Goal: Task Accomplishment & Management: Manage account settings

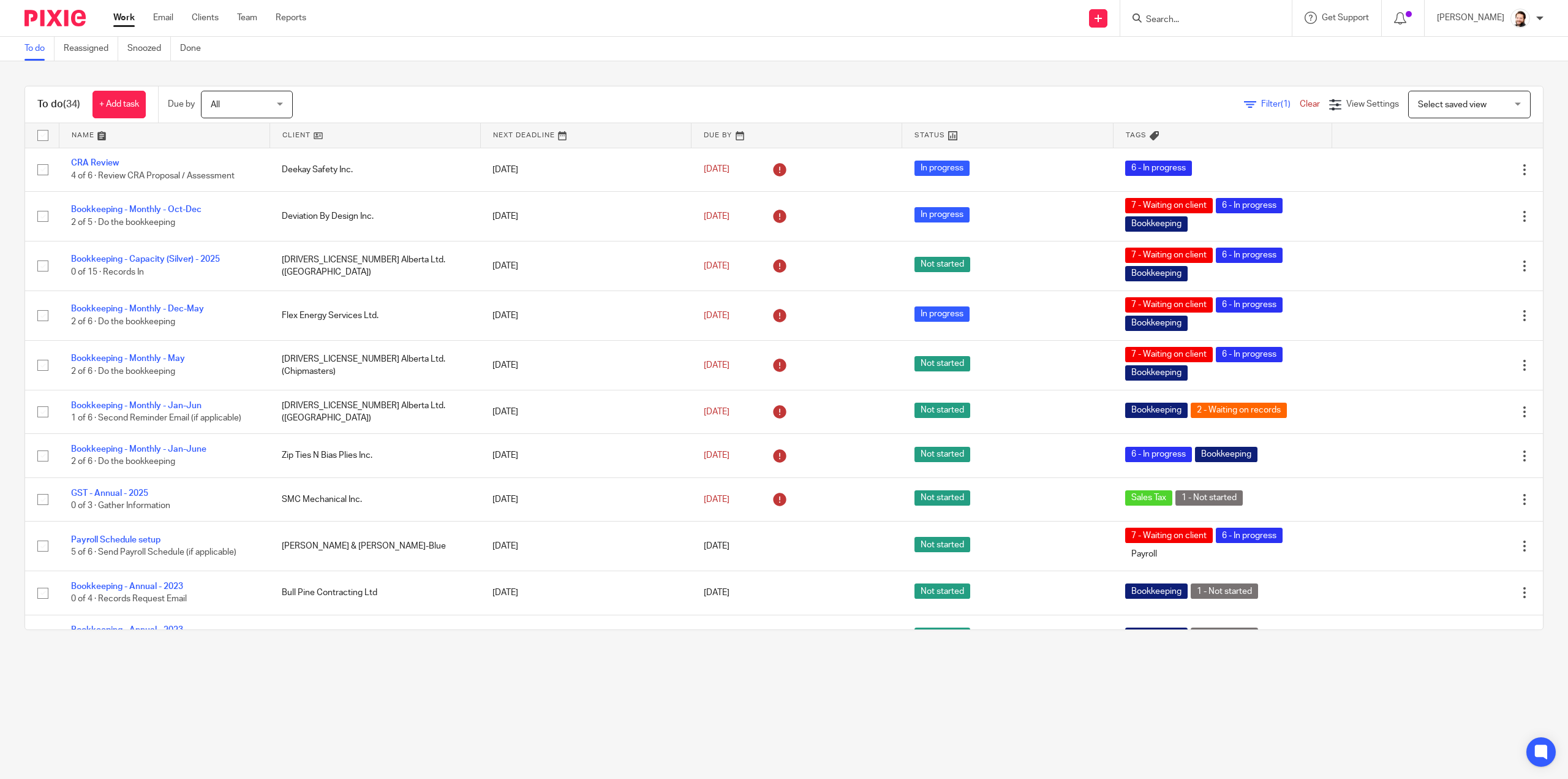
click at [76, 141] on link at bounding box center [164, 135] width 210 height 24
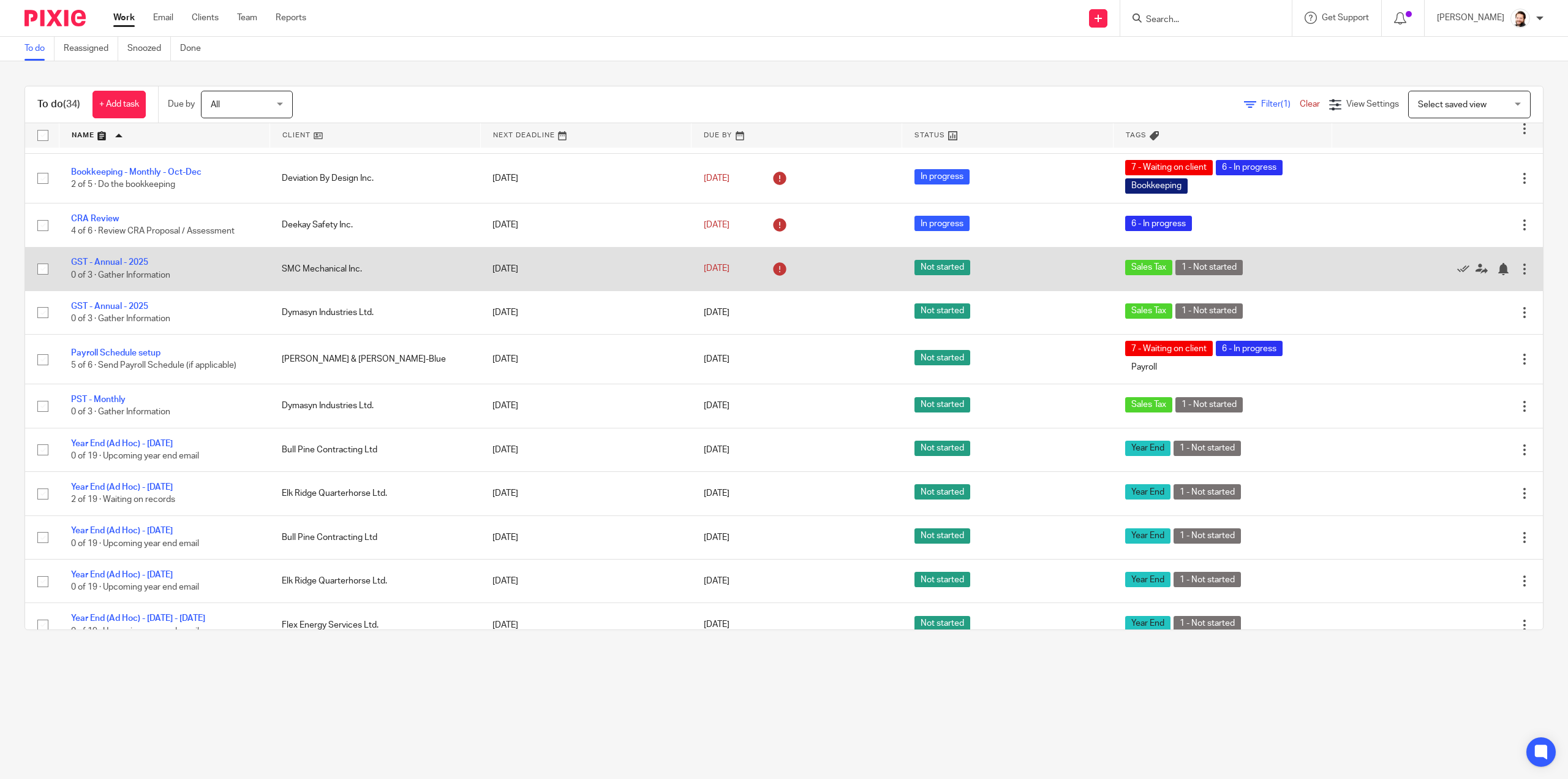
scroll to position [1034, 0]
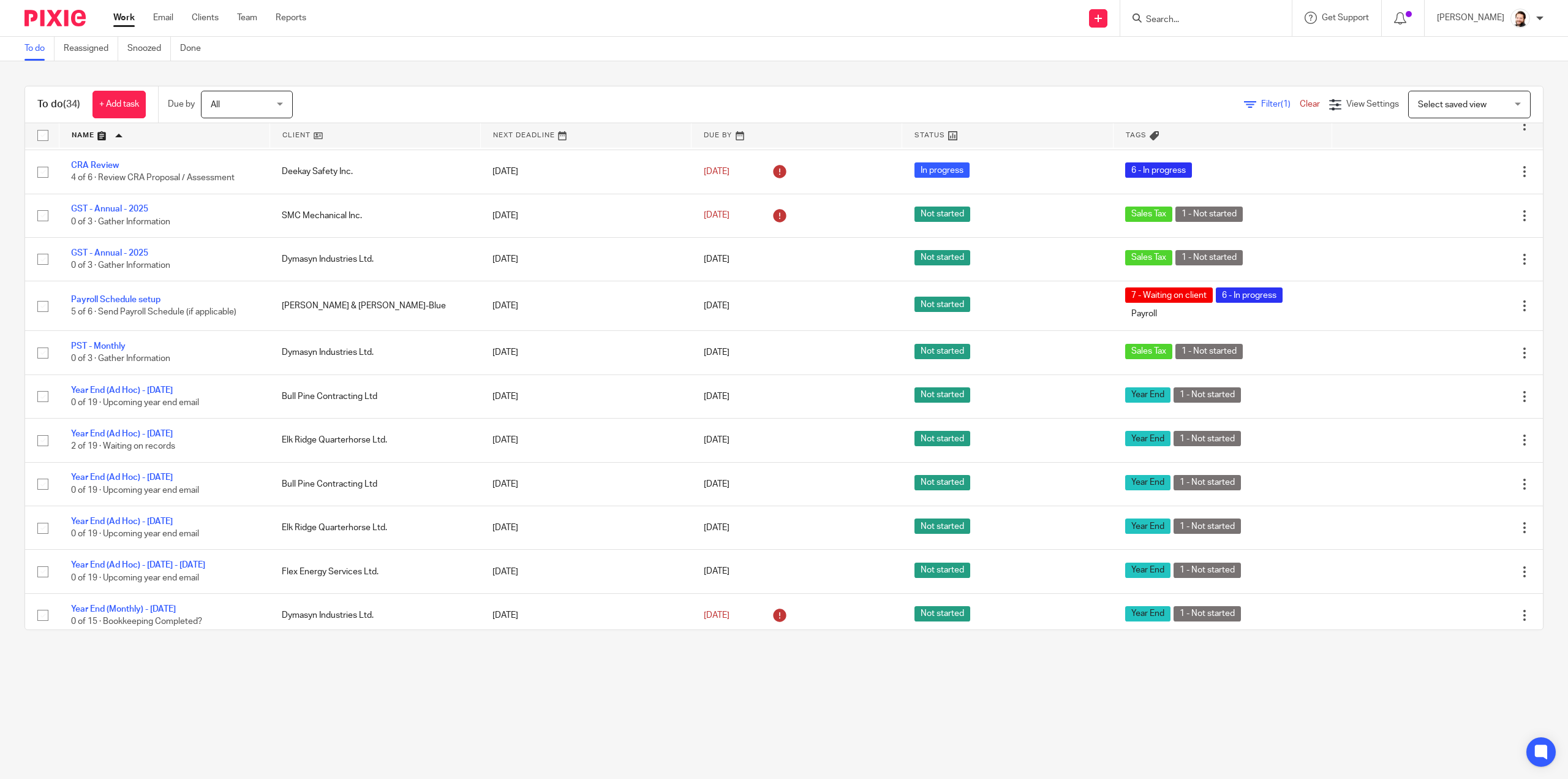
click at [1186, 18] on input "Search" at bounding box center [1200, 20] width 110 height 11
type input "smc"
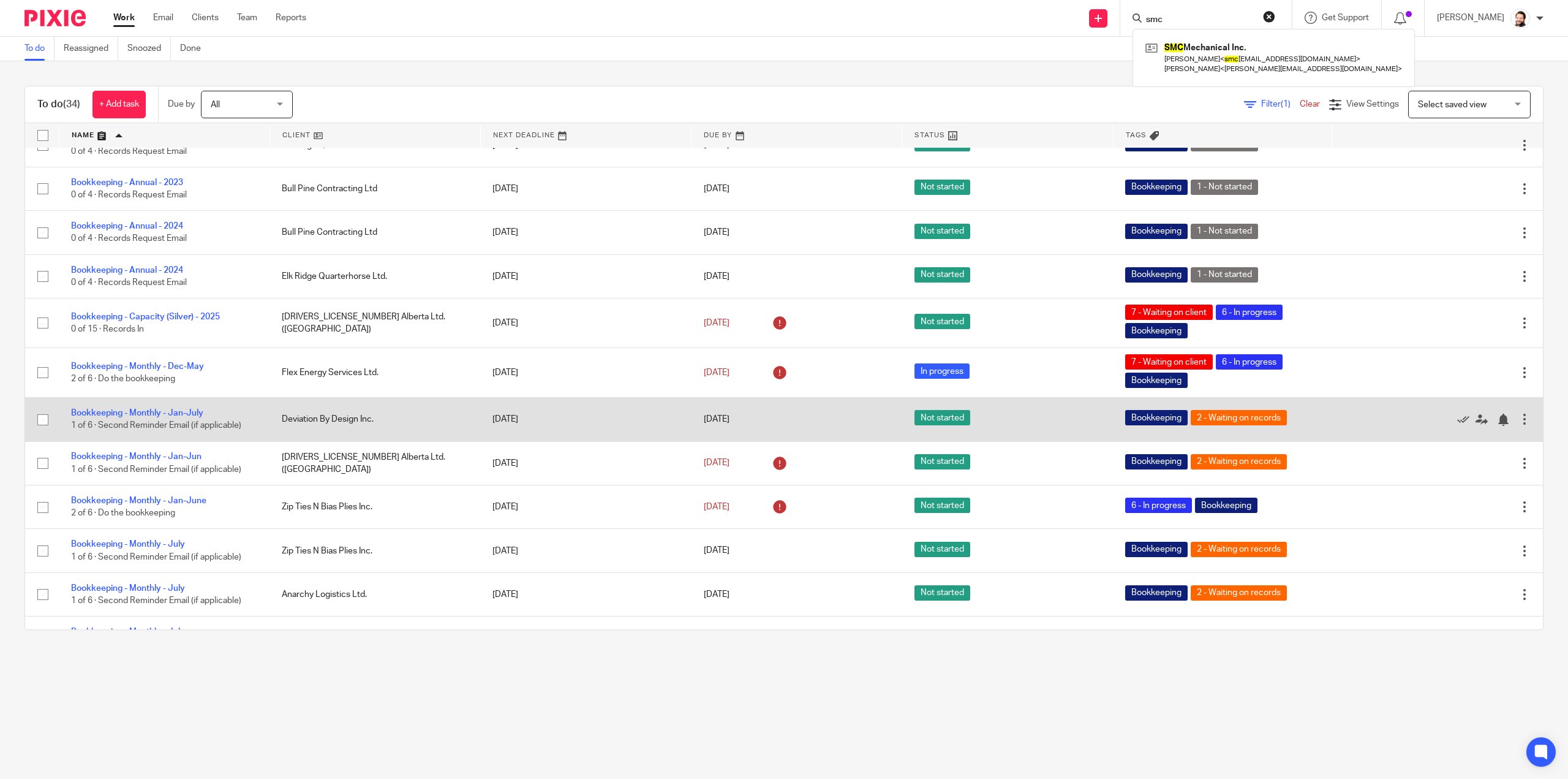
scroll to position [0, 0]
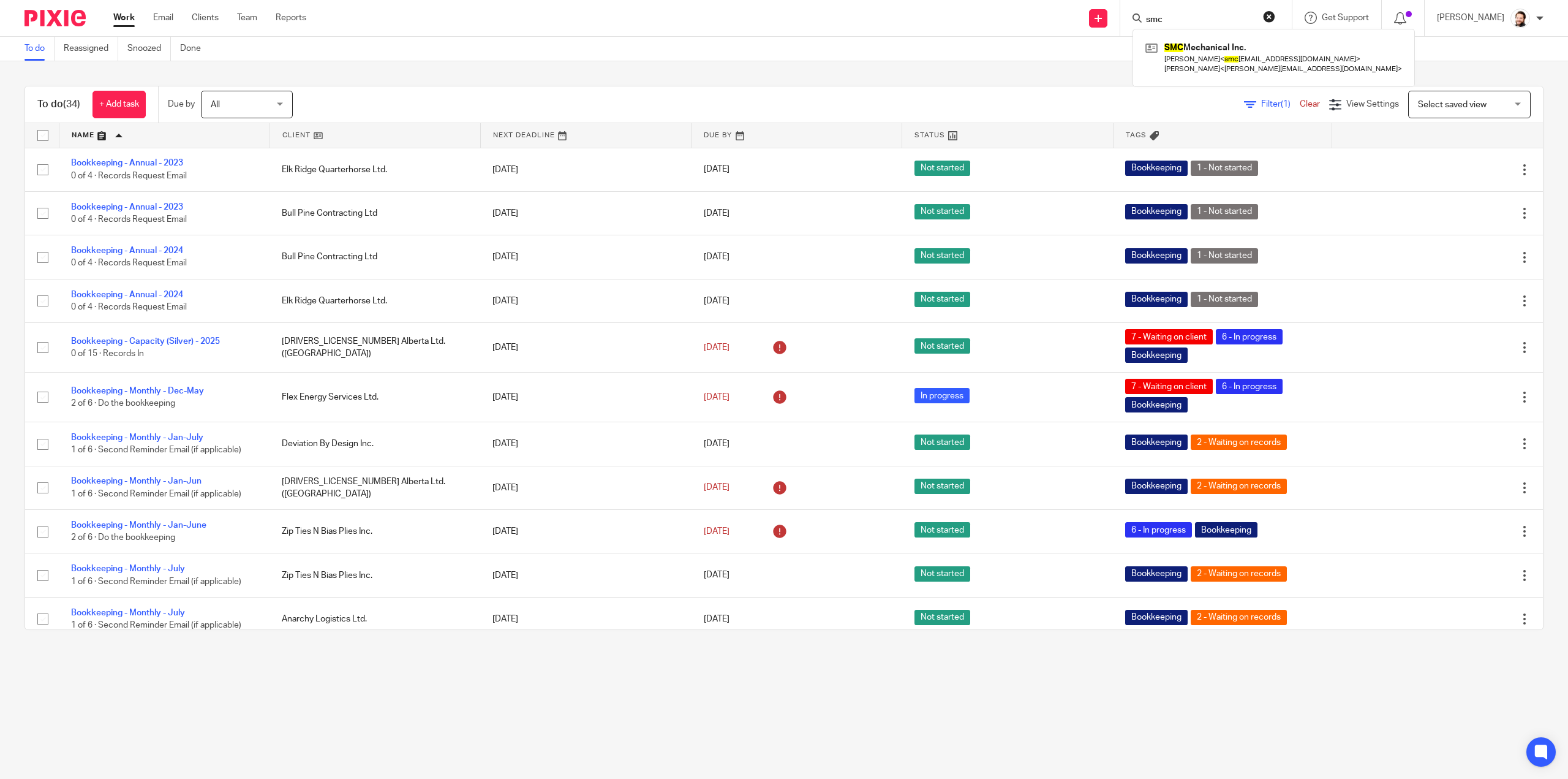
click at [1275, 17] on button "reset" at bounding box center [1269, 16] width 12 height 12
click at [1252, 111] on div "Filter (1) Clear View Settings View Settings (1) Filters Clear Save Manage save…" at bounding box center [928, 104] width 1228 height 28
click at [1261, 106] on span "Filter (1)" at bounding box center [1280, 104] width 38 height 9
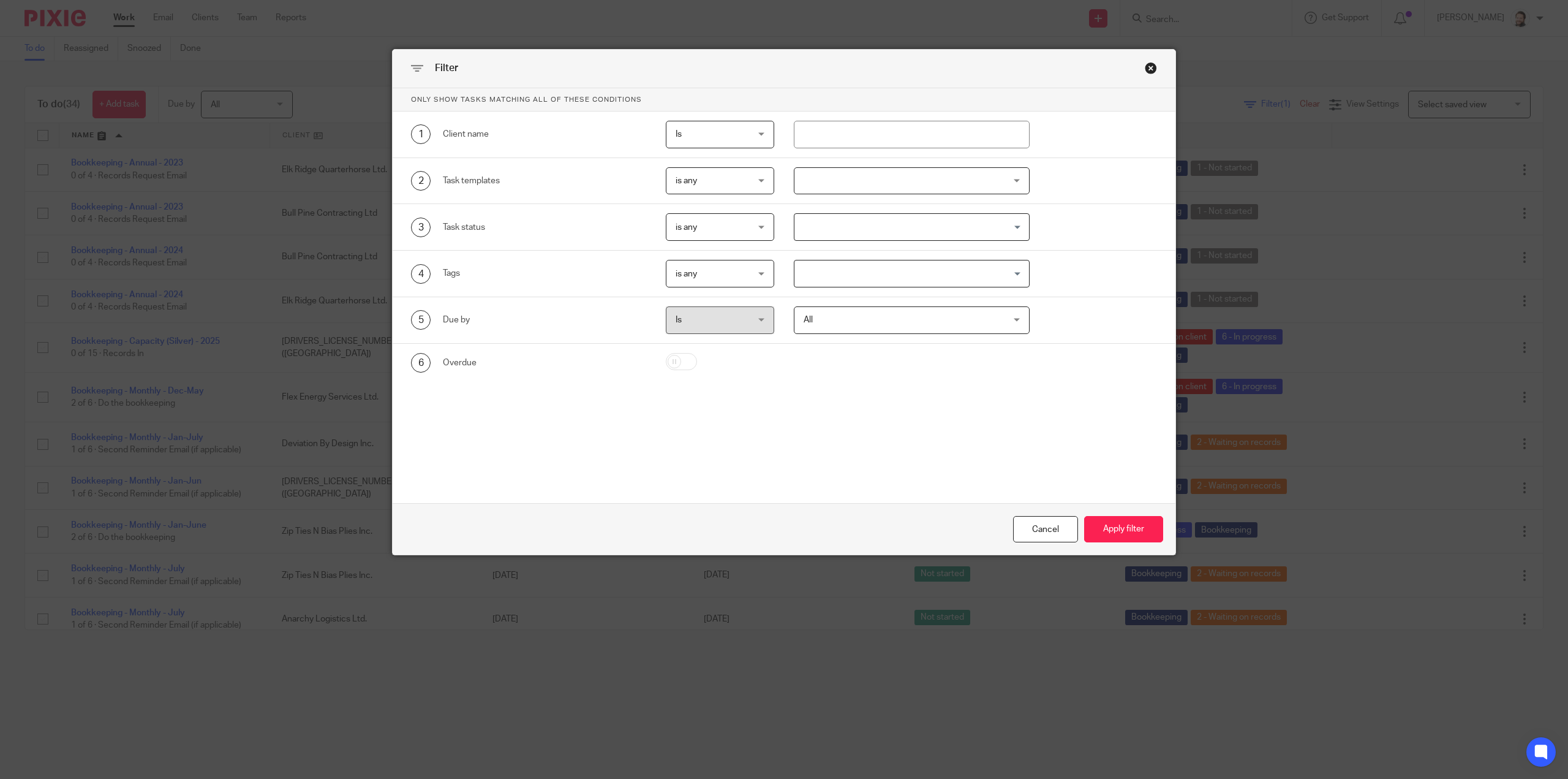
click at [878, 178] on div at bounding box center [911, 180] width 236 height 28
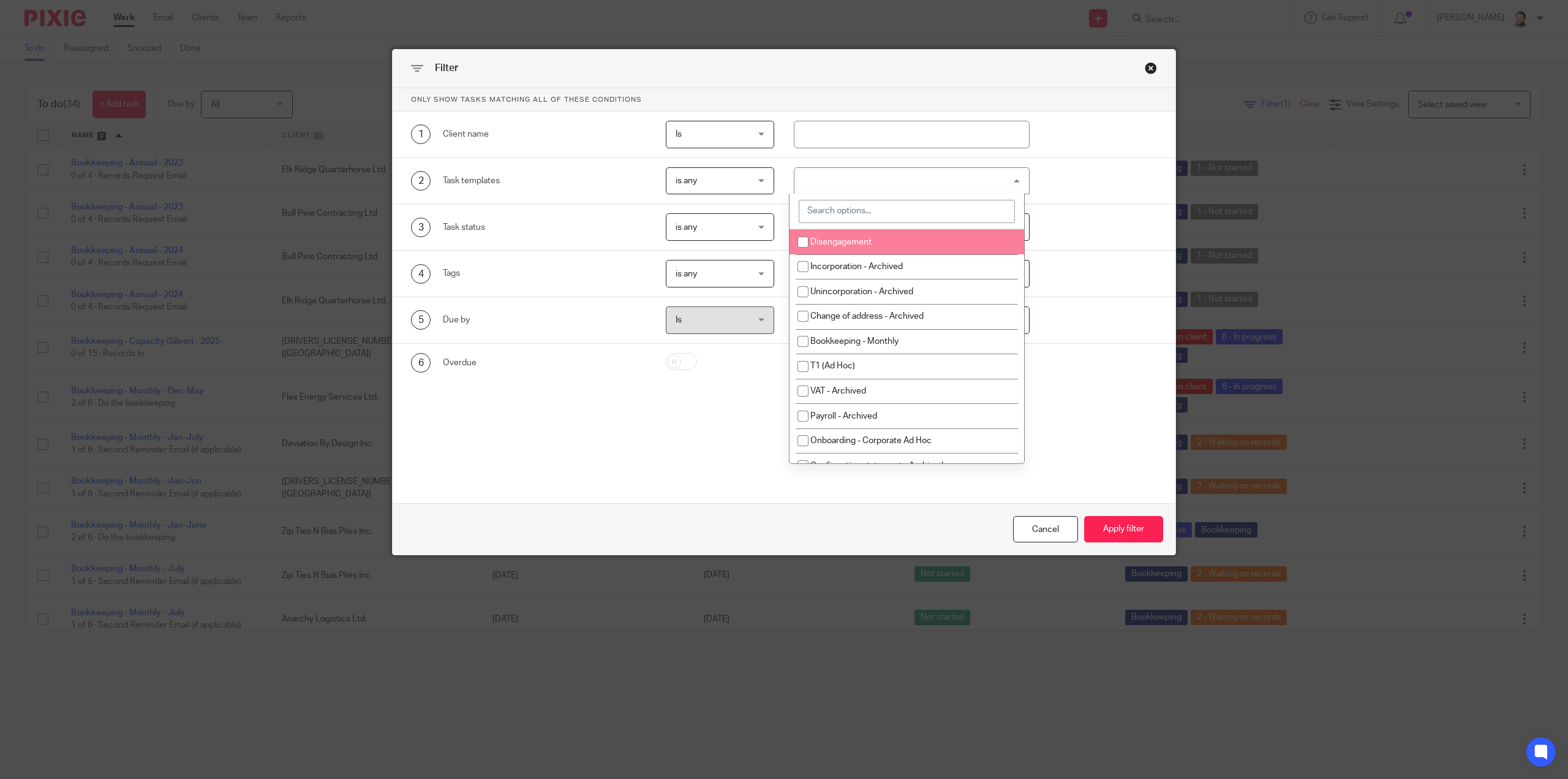
click at [858, 213] on input "search" at bounding box center [906, 211] width 216 height 24
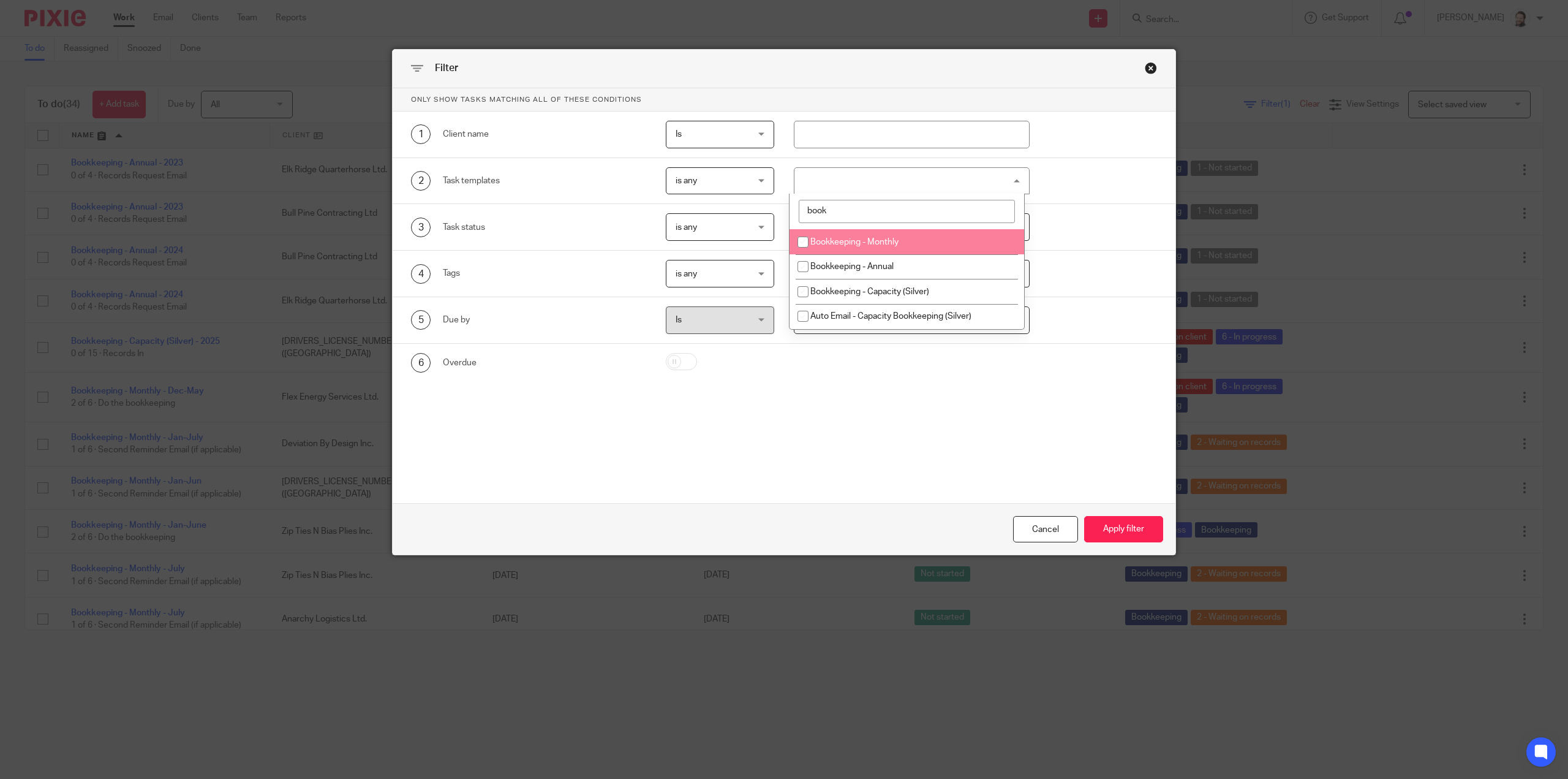
type input "book"
click at [840, 241] on span "Bookkeeping - Monthly" at bounding box center [854, 242] width 88 height 9
checkbox input "true"
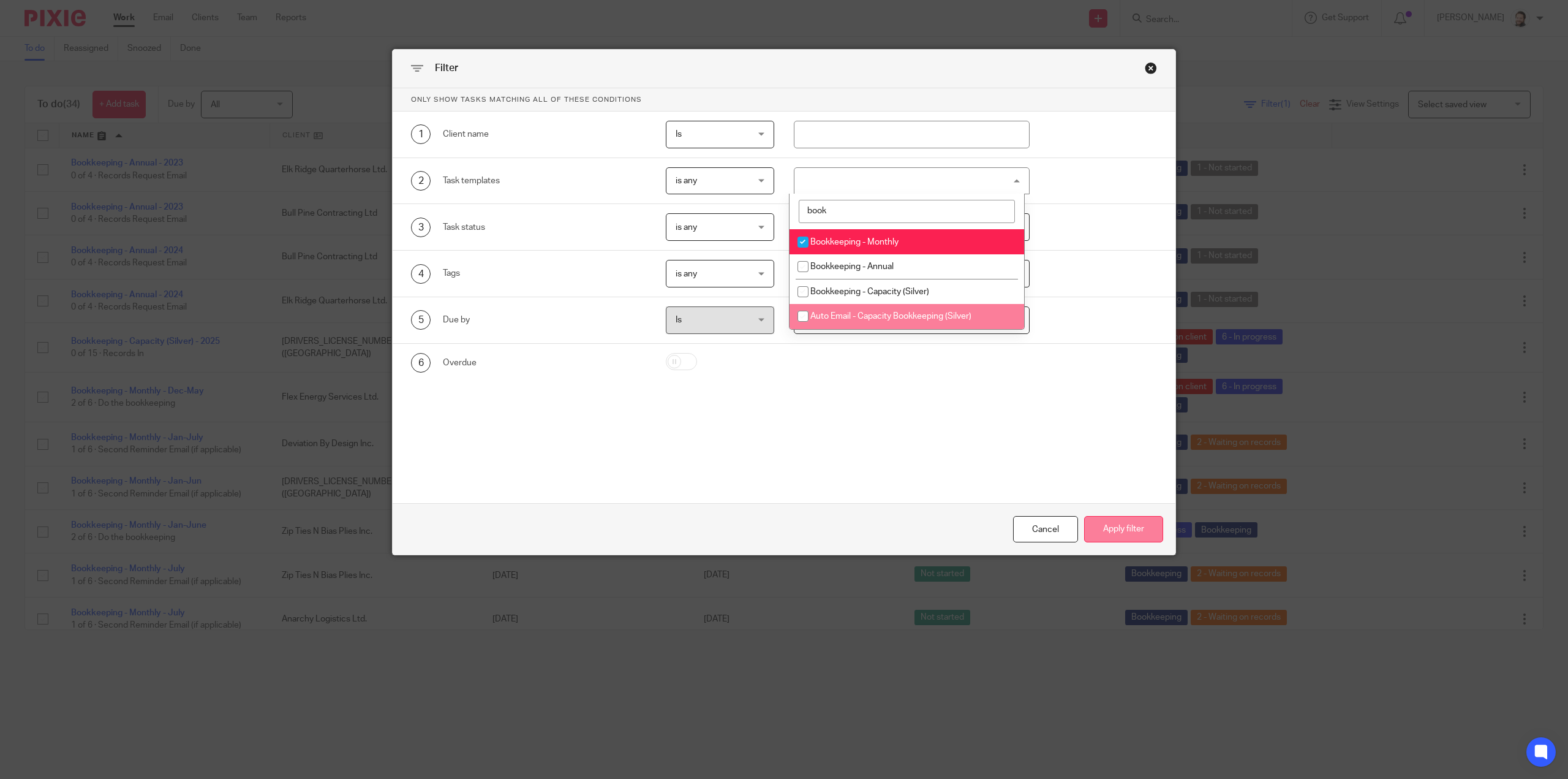
click at [1123, 527] on button "Apply filter" at bounding box center [1123, 529] width 79 height 26
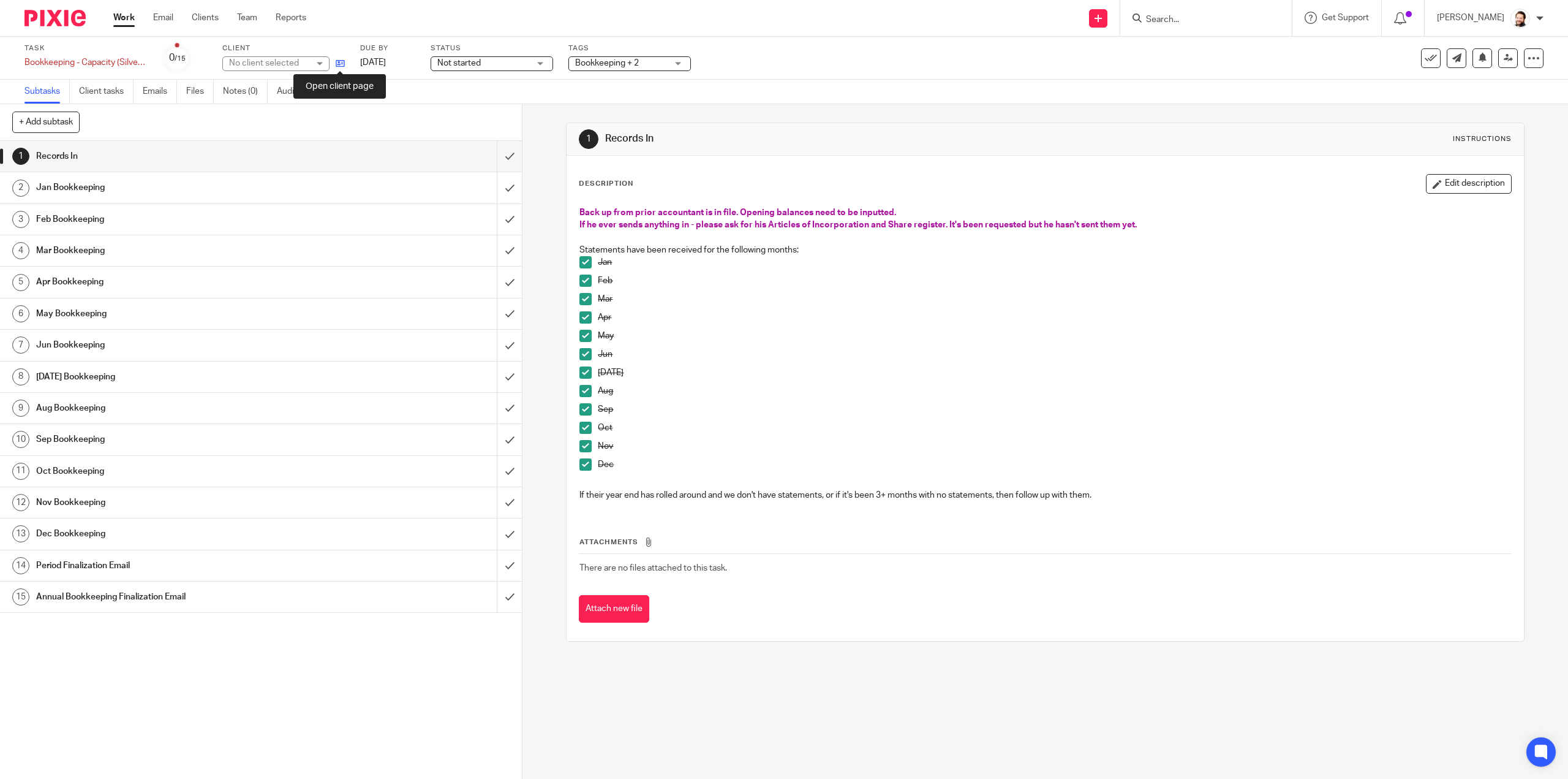
click at [341, 67] on icon at bounding box center [341, 63] width 9 height 9
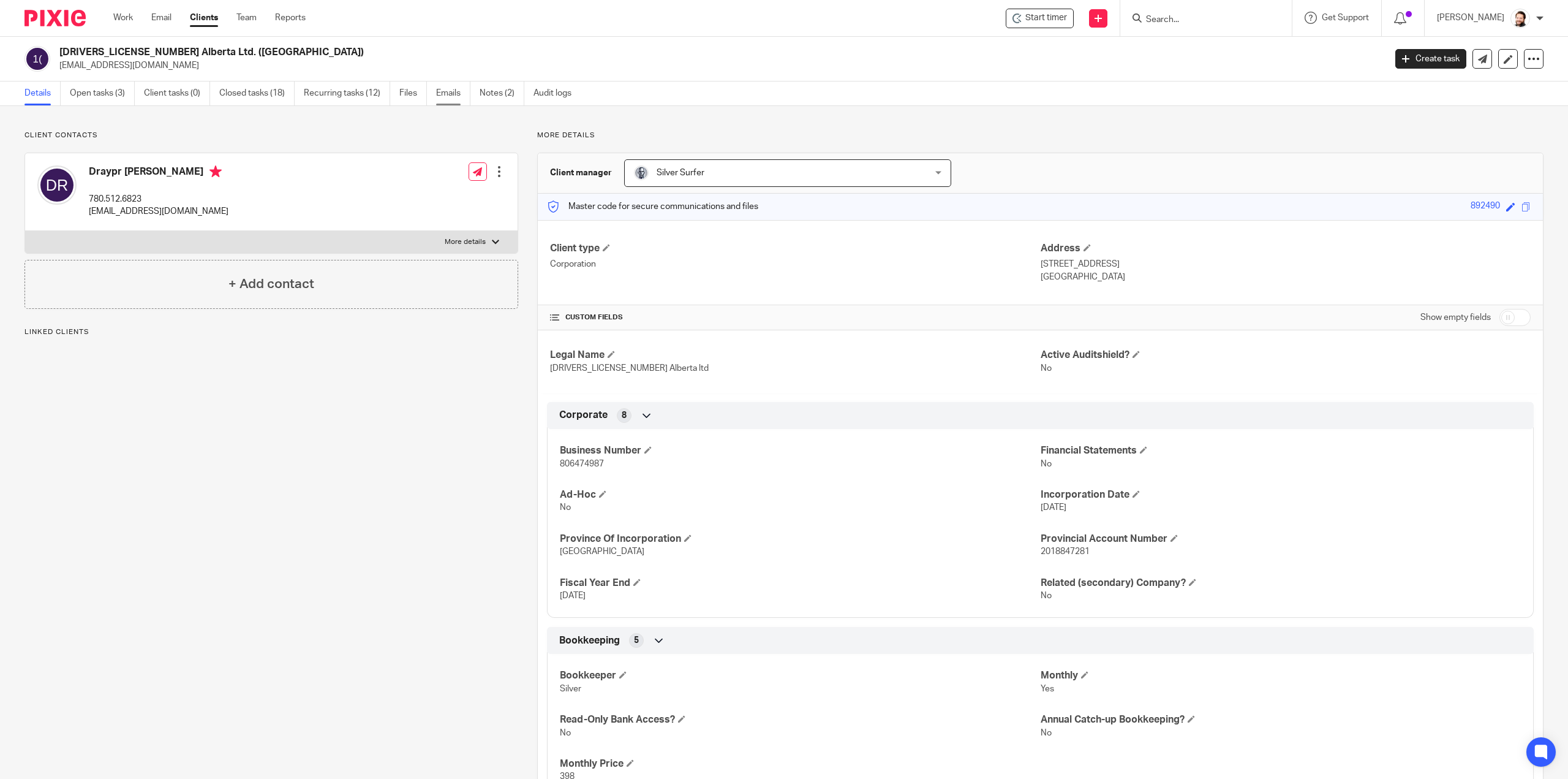
click at [463, 85] on link "Emails" at bounding box center [453, 93] width 34 height 24
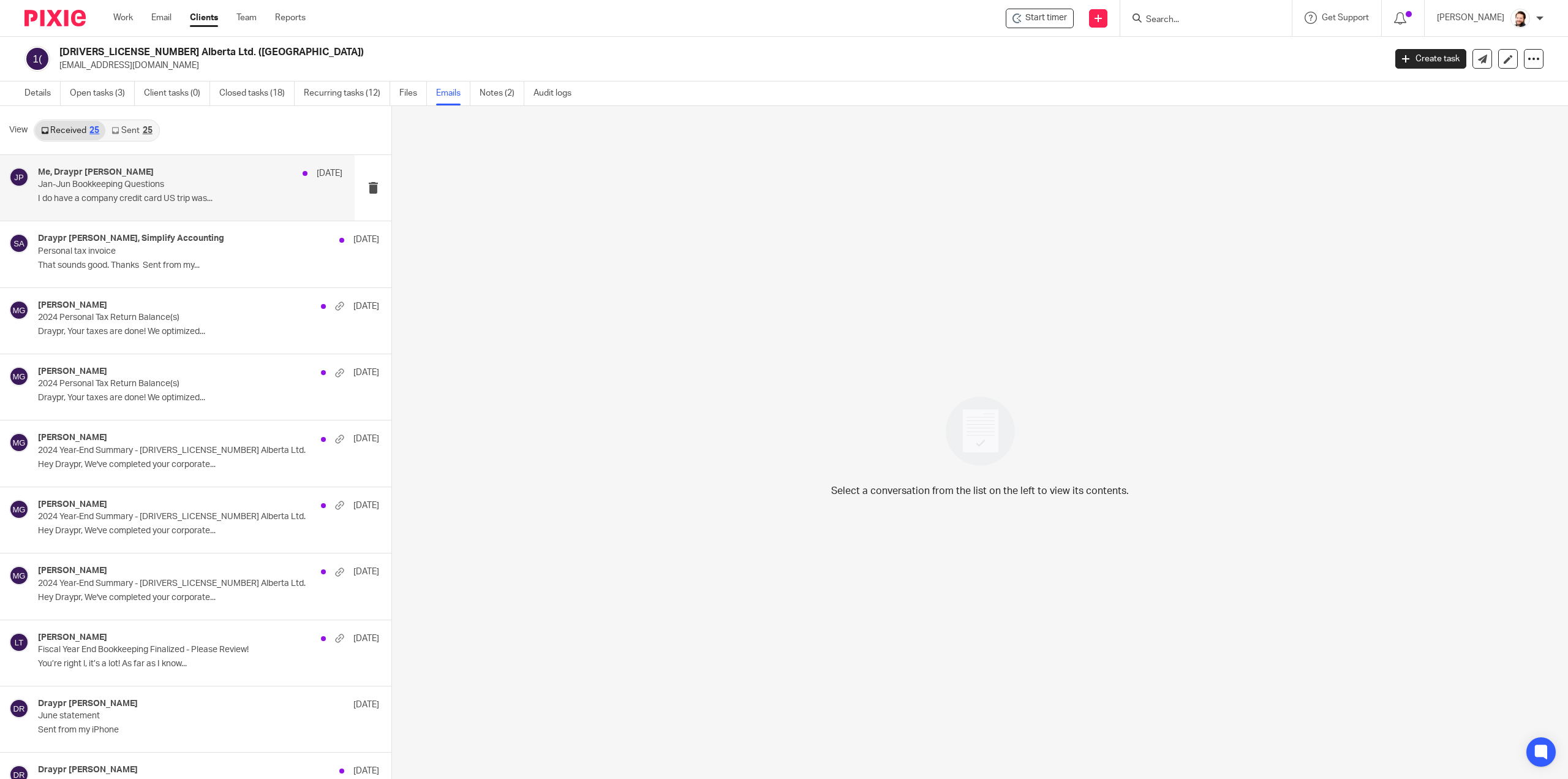
click at [241, 211] on div "Me, Draypr Riendeau Aug 16 Jan-Jun Bookkeeping Questions I do have a company cr…" at bounding box center [177, 187] width 355 height 65
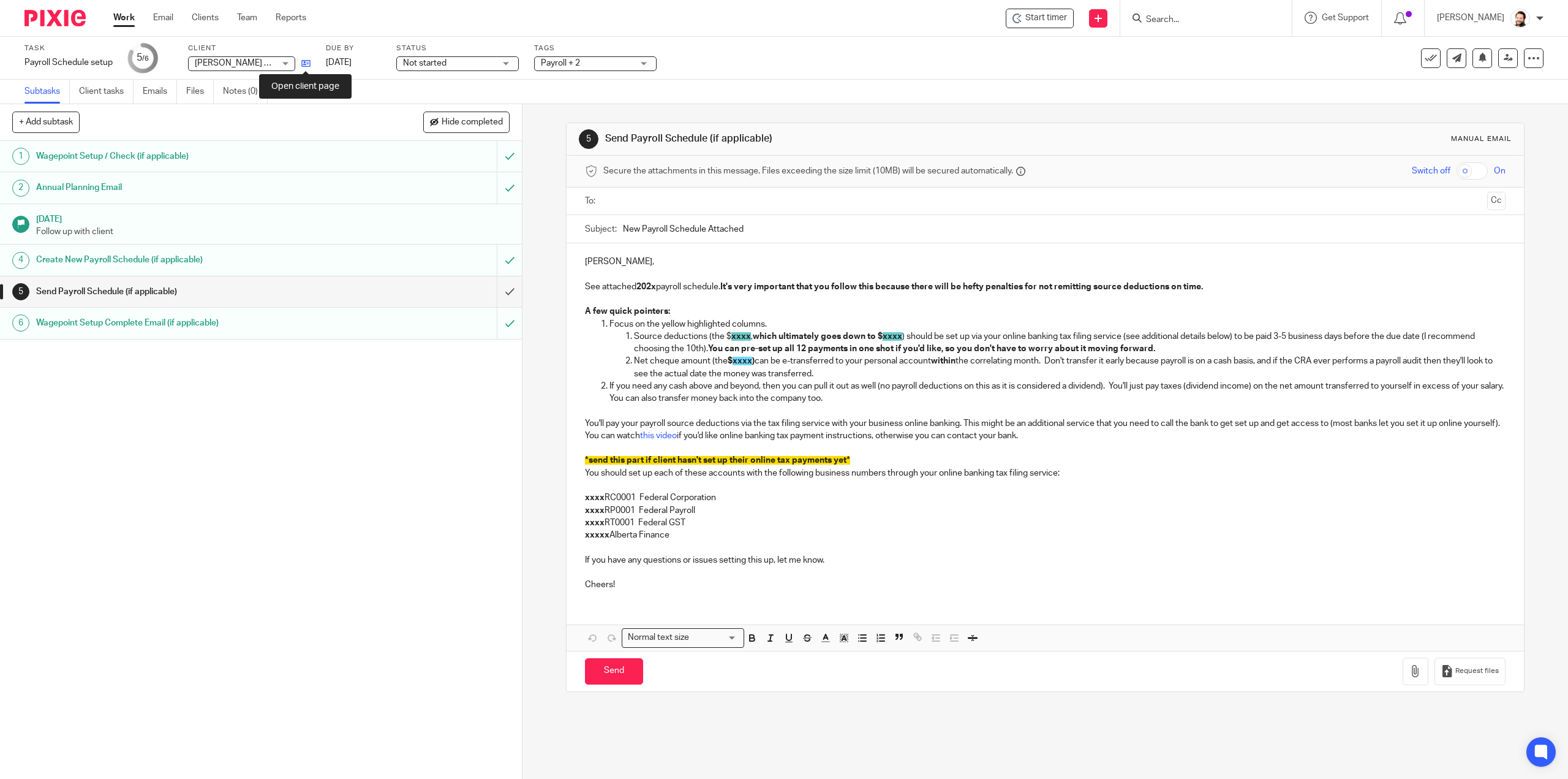
click at [306, 65] on icon at bounding box center [306, 63] width 9 height 9
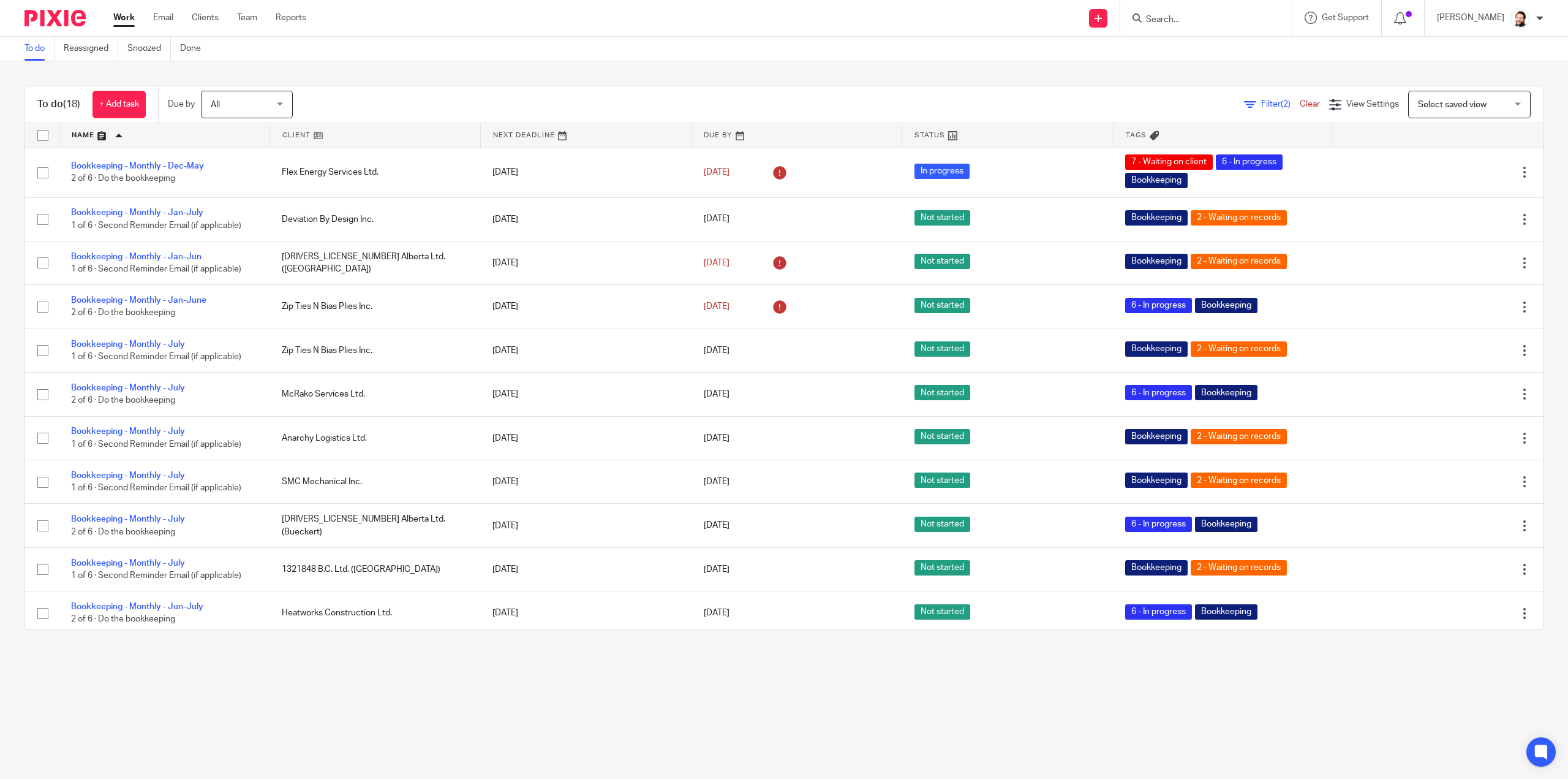
click at [284, 133] on link at bounding box center [375, 135] width 210 height 24
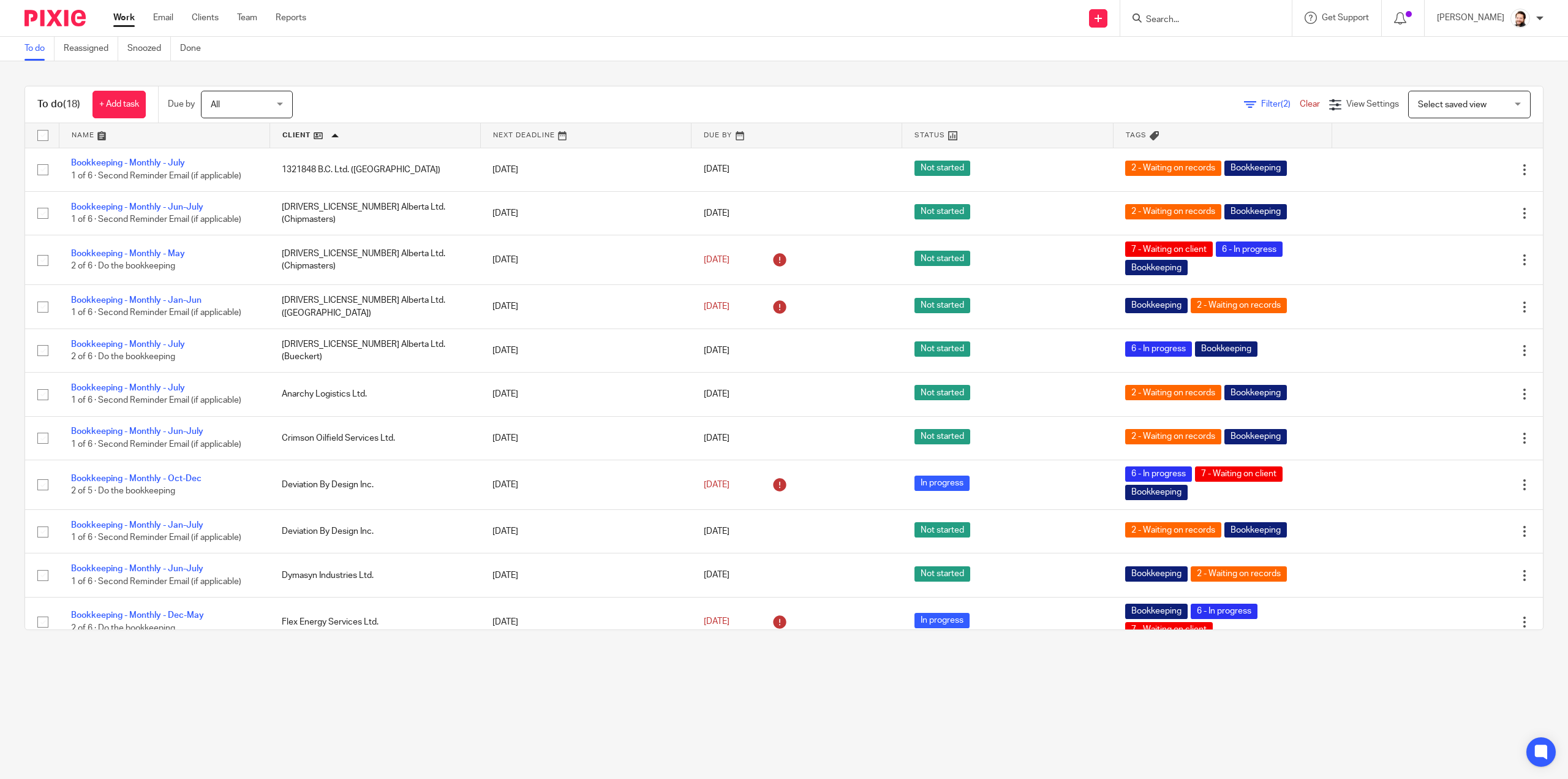
drag, startPoint x: 993, startPoint y: 382, endPoint x: 812, endPoint y: 679, distance: 347.8
click at [812, 679] on main "To do Reassigned Snoozed Done To do (18) + Add task Due by All All Today Tomorr…" at bounding box center [784, 389] width 1568 height 779
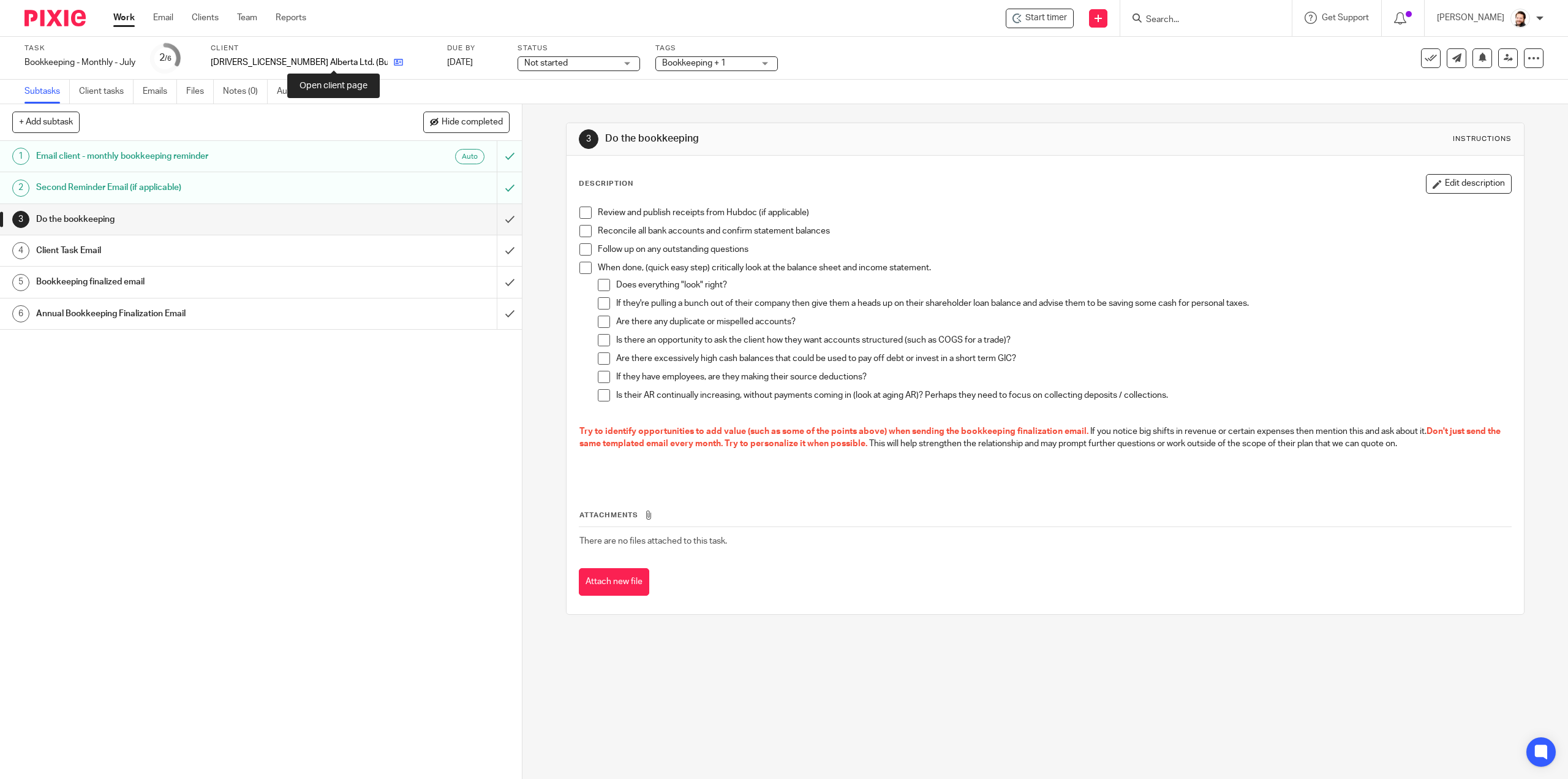
click at [394, 59] on icon at bounding box center [398, 63] width 9 height 9
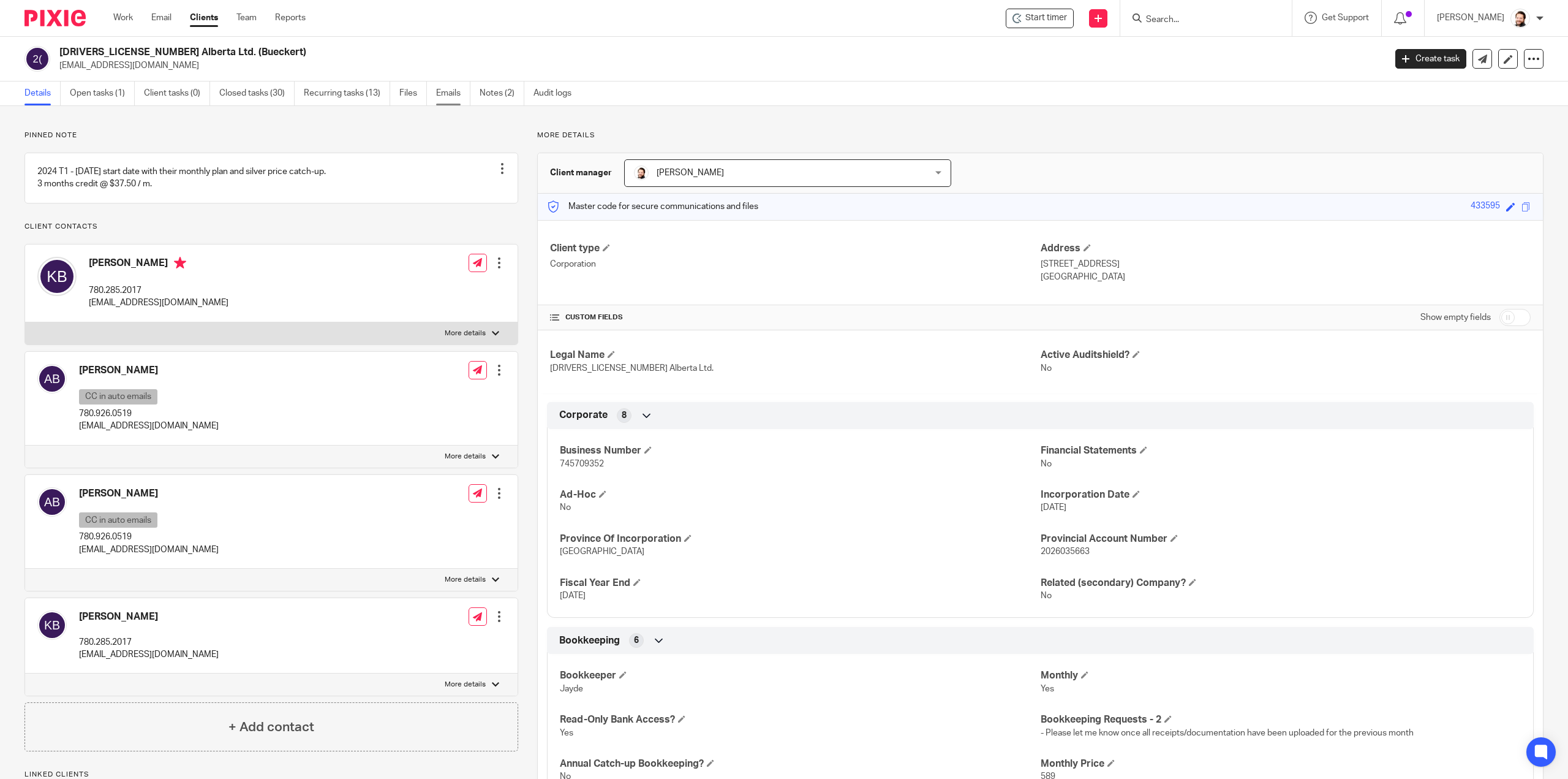
click at [446, 87] on link "Emails" at bounding box center [453, 93] width 34 height 24
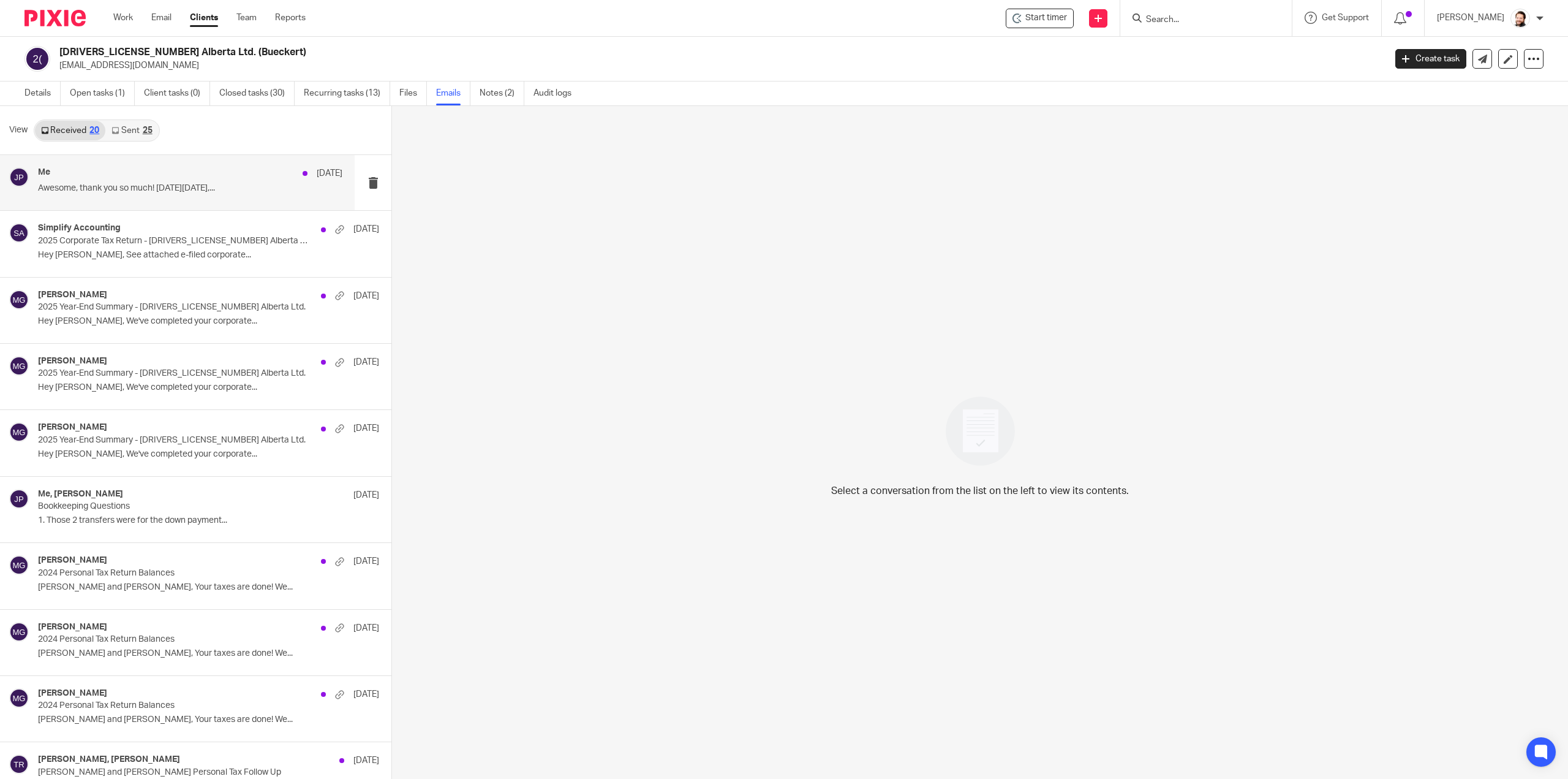
click at [228, 172] on div "Me [DATE]" at bounding box center [190, 173] width 304 height 12
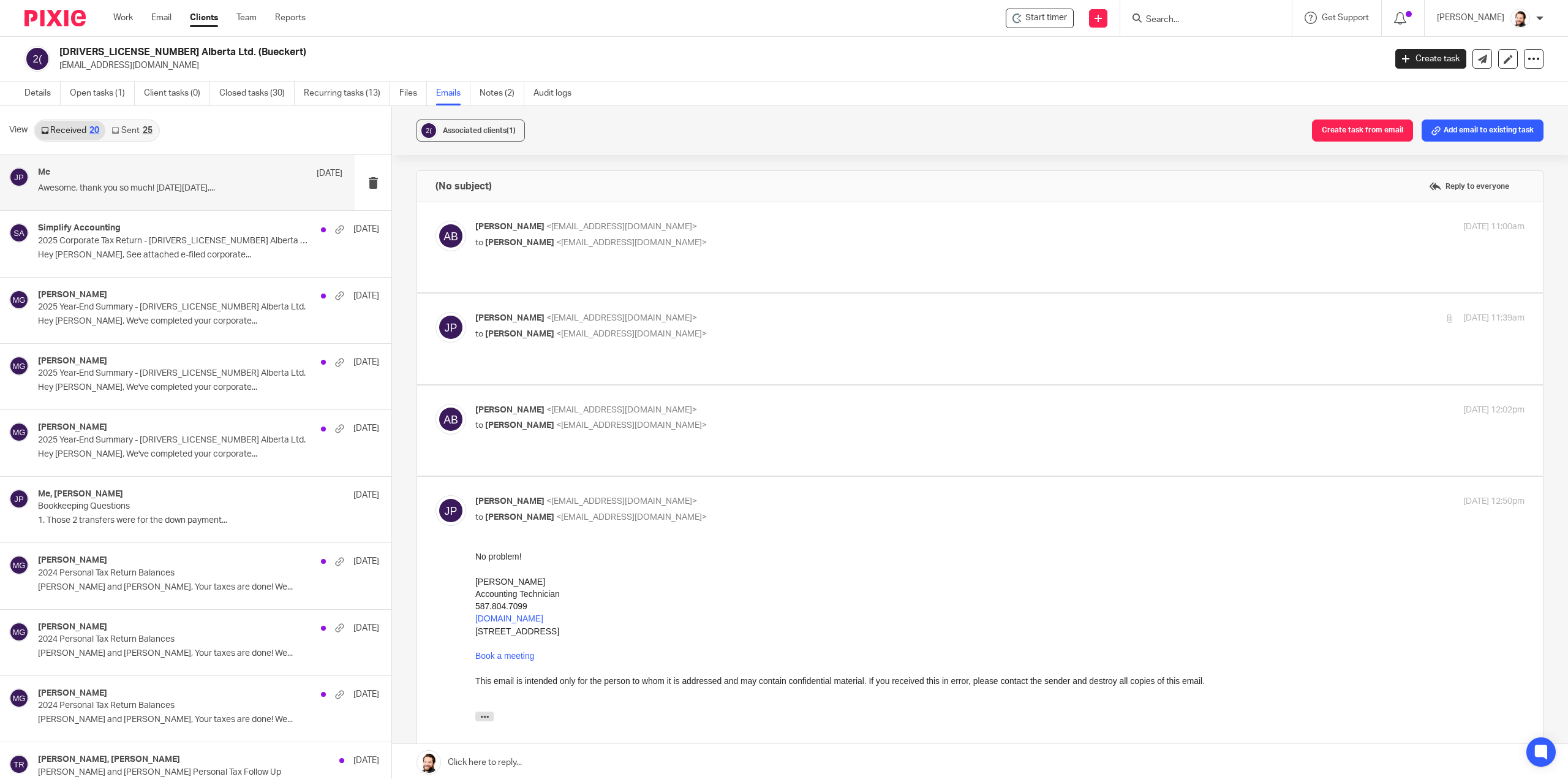
click at [578, 437] on div "Angela Bueckert <angelabueckert27@gmail.com> to Jayde Penner <jayde@simplifyacc…" at bounding box center [980, 430] width 1089 height 53
click at [568, 448] on label at bounding box center [980, 430] width 1126 height 90
click at [435, 404] on input "checkbox" at bounding box center [435, 403] width 1 height 1
checkbox input "true"
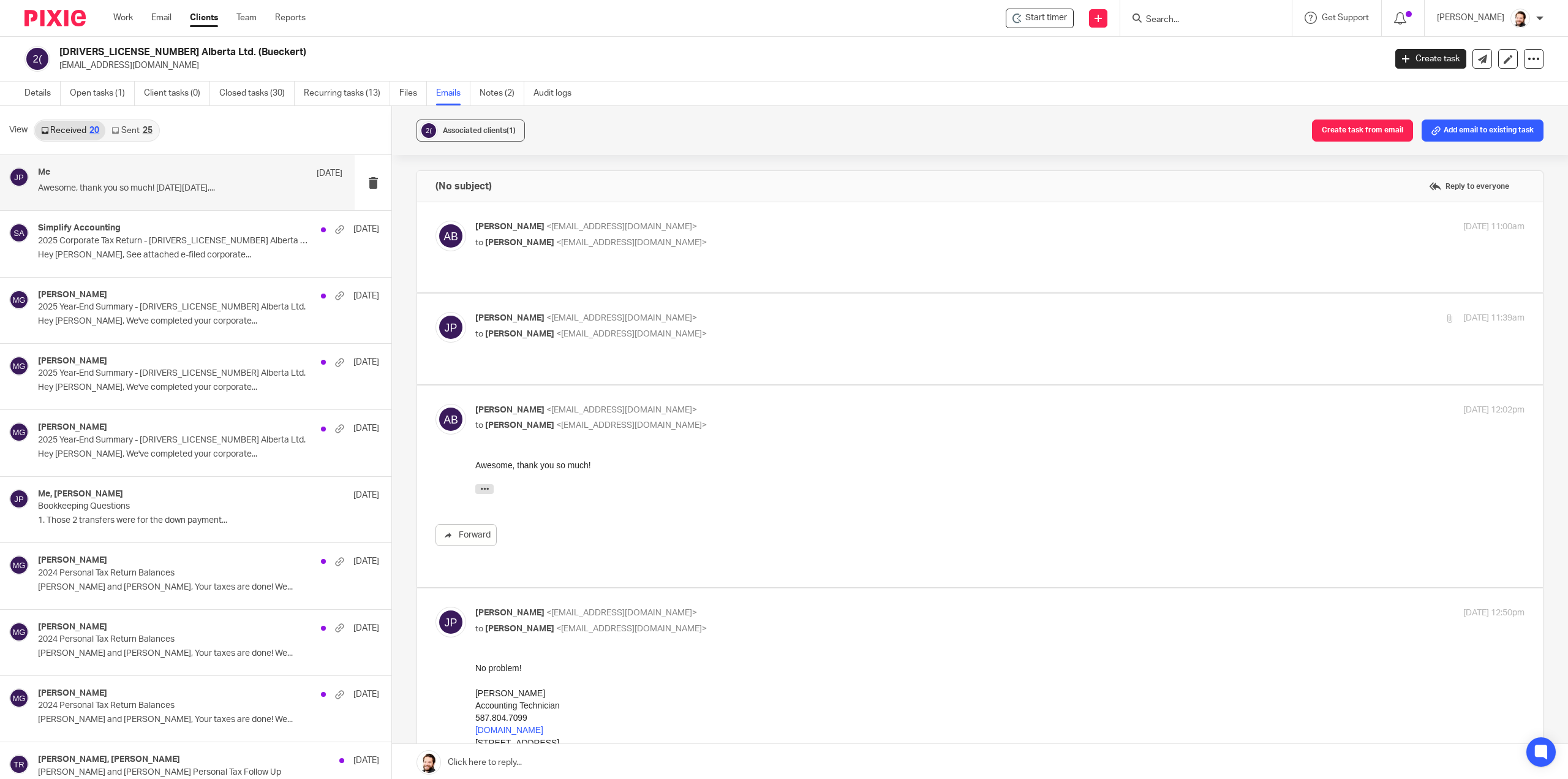
click at [690, 362] on label at bounding box center [980, 339] width 1126 height 90
click at [435, 312] on input "checkbox" at bounding box center [435, 311] width 1 height 1
checkbox input "true"
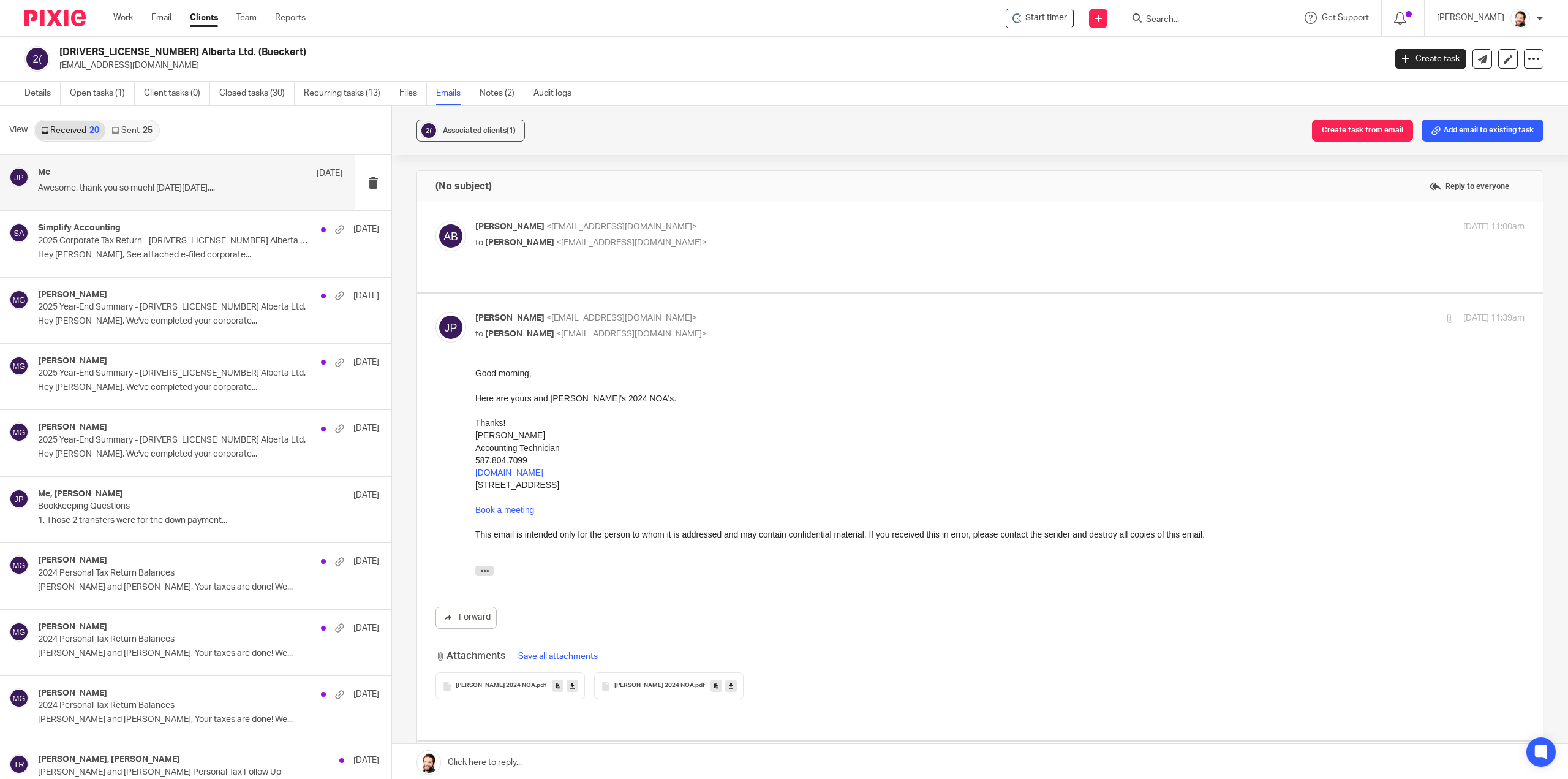
click at [712, 281] on label at bounding box center [980, 247] width 1126 height 90
click at [435, 221] on input "checkbox" at bounding box center [435, 220] width 1 height 1
checkbox input "true"
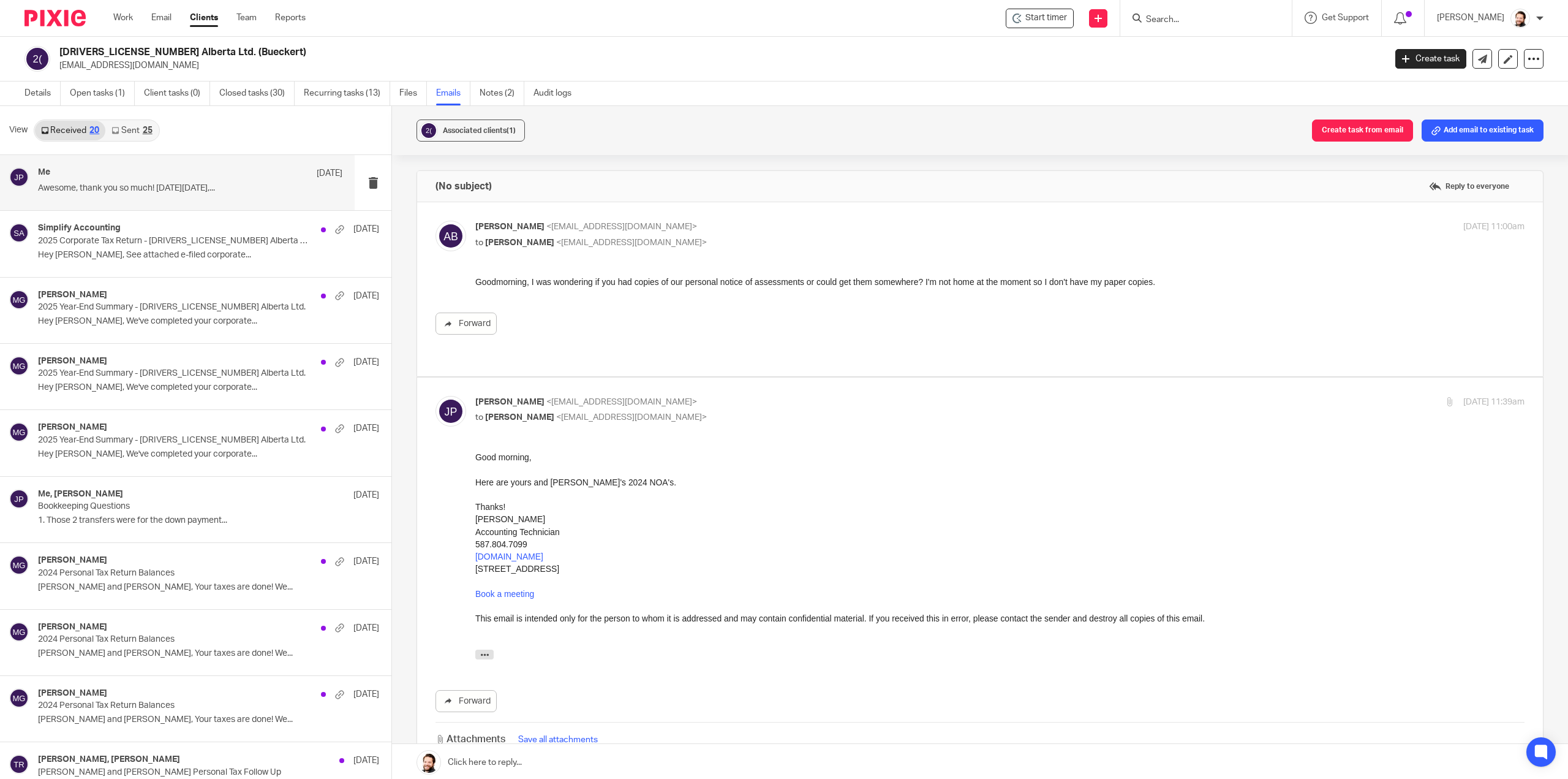
click at [136, 127] on link "Sent 25" at bounding box center [132, 130] width 52 height 20
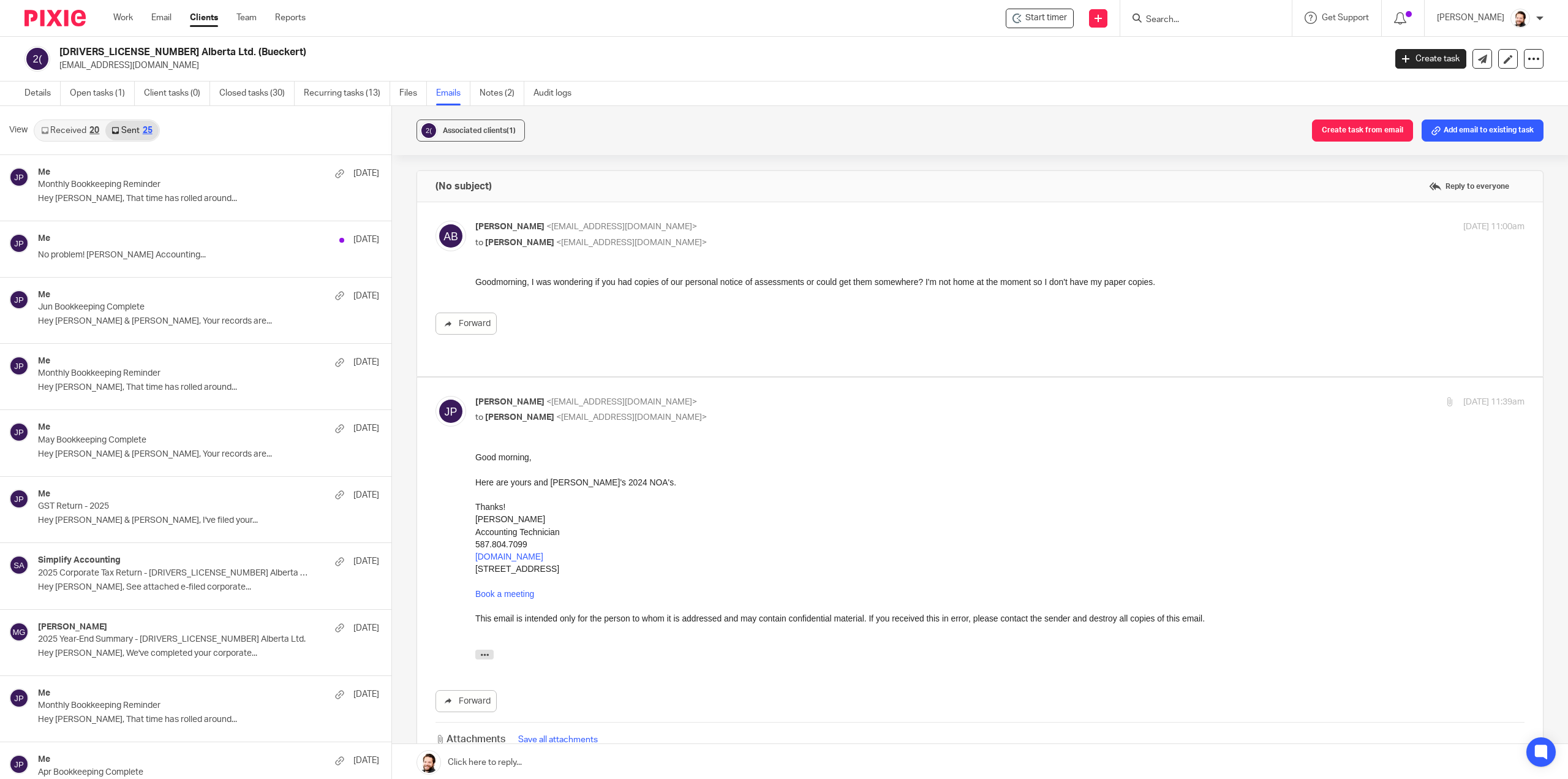
scroll to position [1, 0]
click at [73, 143] on div "View Received 20 Sent 25" at bounding box center [195, 129] width 391 height 49
click at [79, 132] on link "Received 20" at bounding box center [70, 129] width 71 height 20
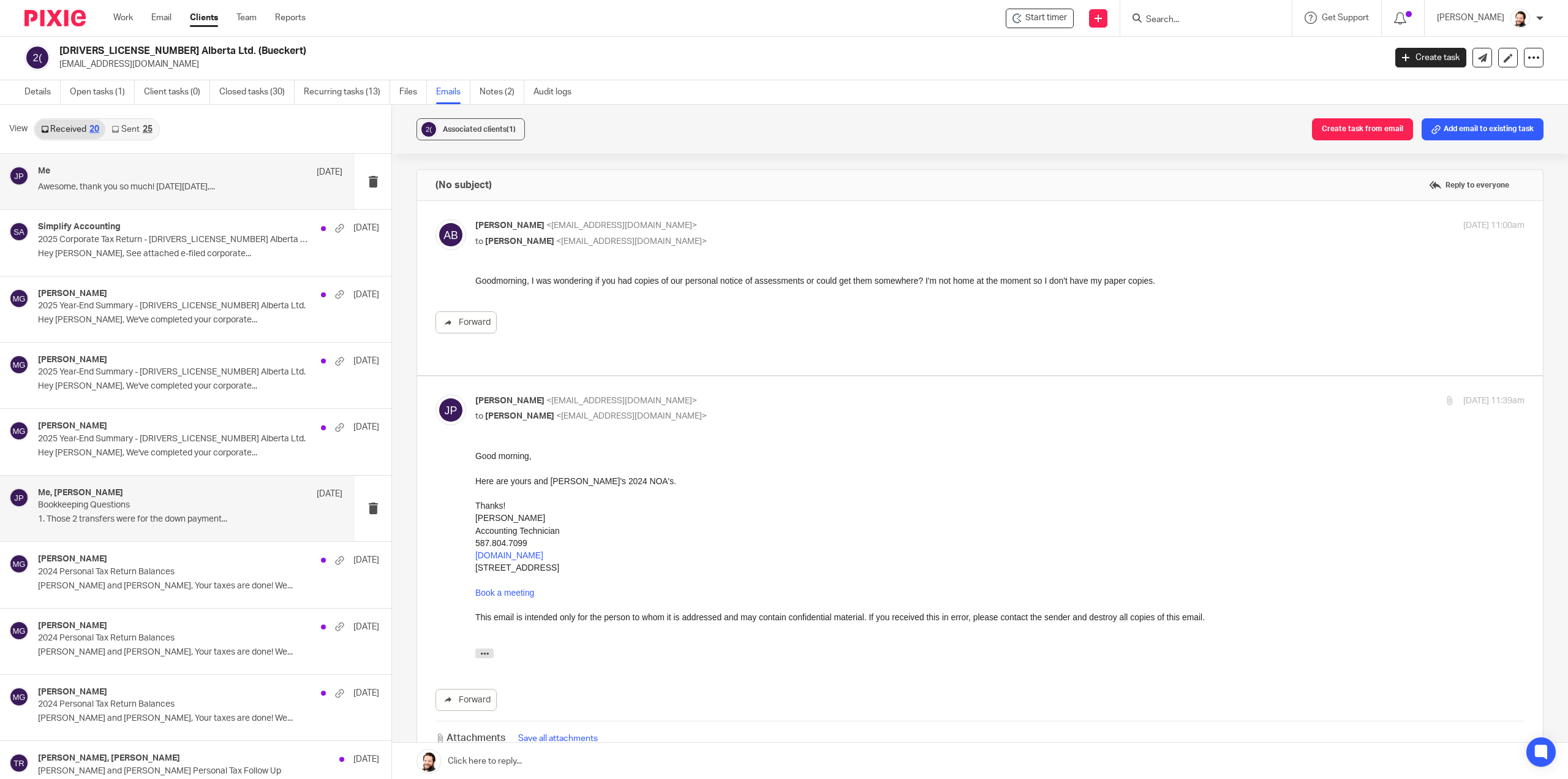
scroll to position [0, 0]
click at [108, 90] on link "Open tasks (1)" at bounding box center [102, 93] width 65 height 24
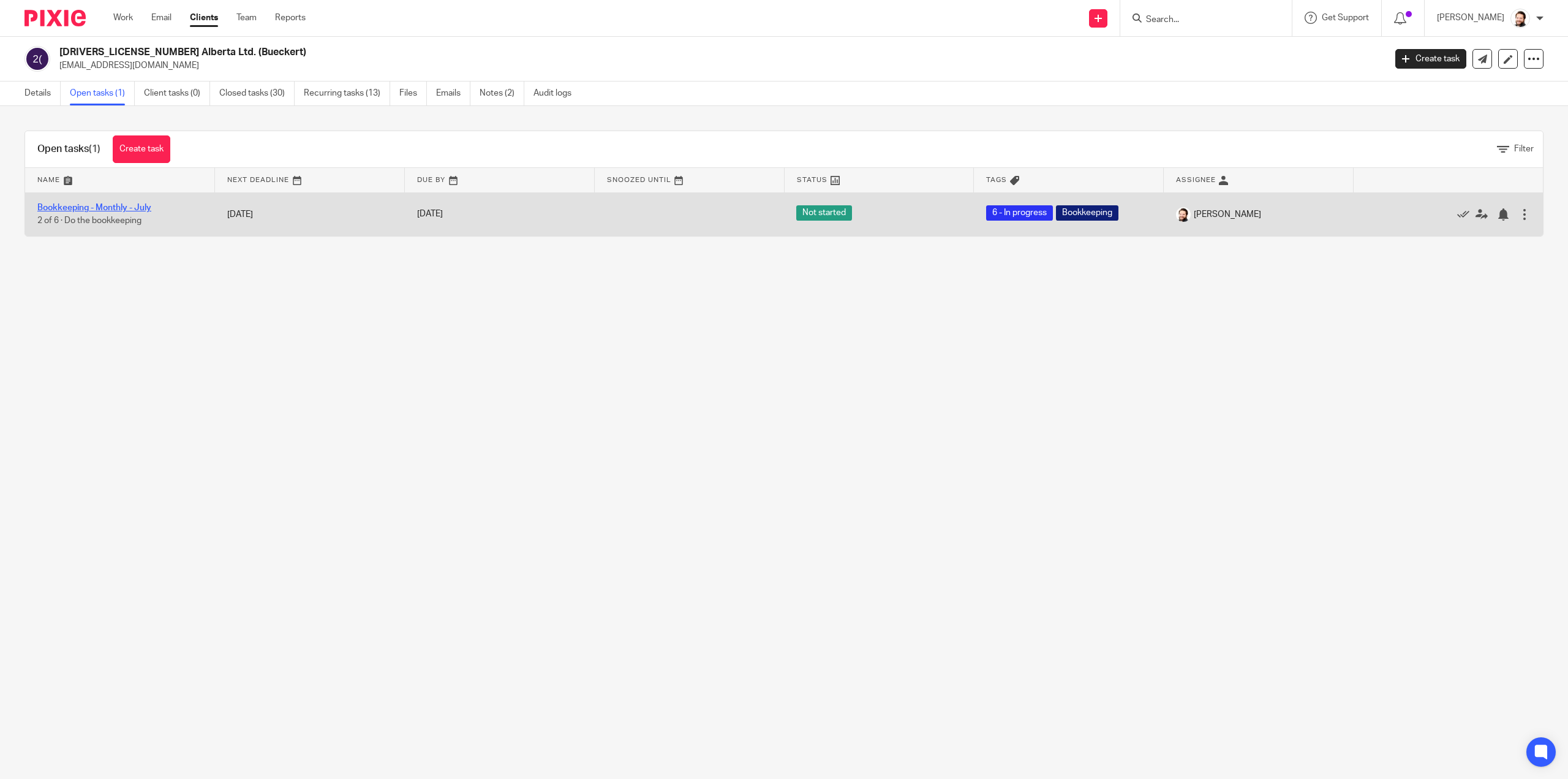
click at [129, 203] on link "Bookkeeping - Monthly - July" at bounding box center [94, 207] width 114 height 9
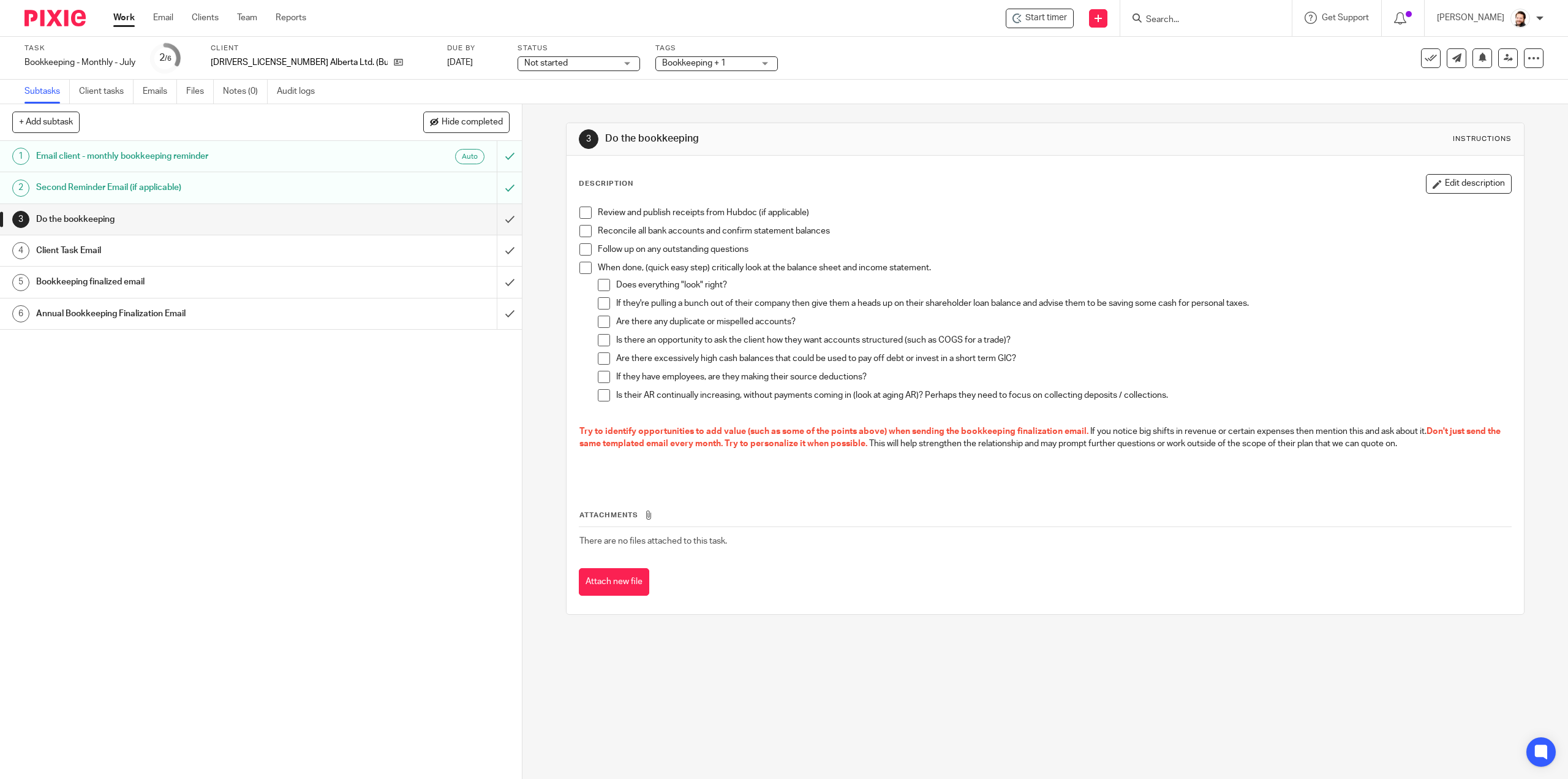
click at [579, 209] on span at bounding box center [585, 213] width 12 height 12
click at [585, 246] on span at bounding box center [585, 249] width 12 height 12
drag, startPoint x: 616, startPoint y: 75, endPoint x: 616, endPoint y: 69, distance: 6.0
click at [616, 75] on div "Task Bookkeeping - Monthly - July Save Bookkeeping - Monthly - [DATE] /6 Client…" at bounding box center [784, 59] width 1568 height 43
click at [662, 68] on span "Bookkeeping + 1" at bounding box center [708, 63] width 92 height 13
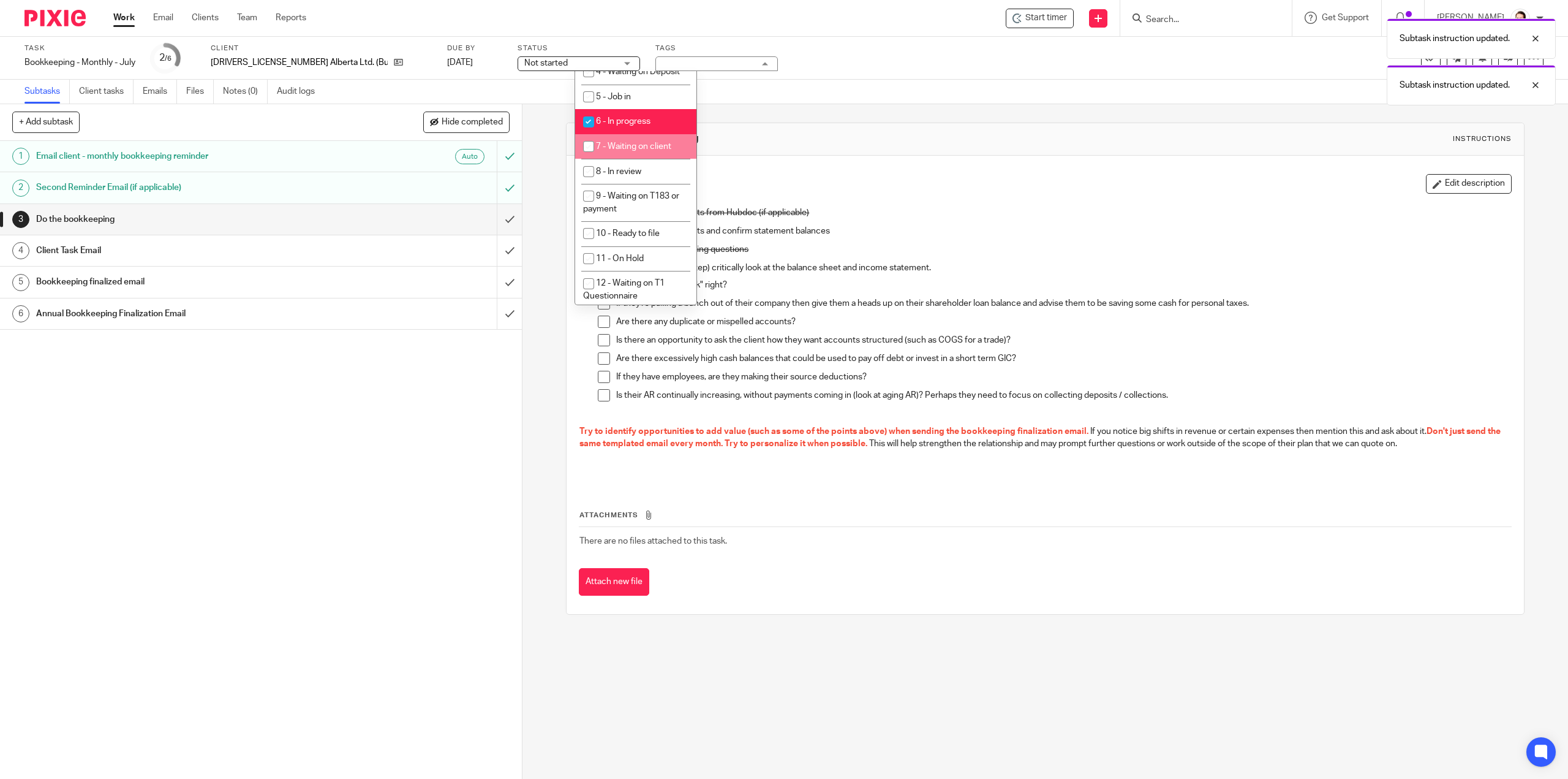
scroll to position [451, 0]
click at [665, 144] on span "7 - Waiting on client" at bounding box center [633, 142] width 75 height 9
checkbox input "true"
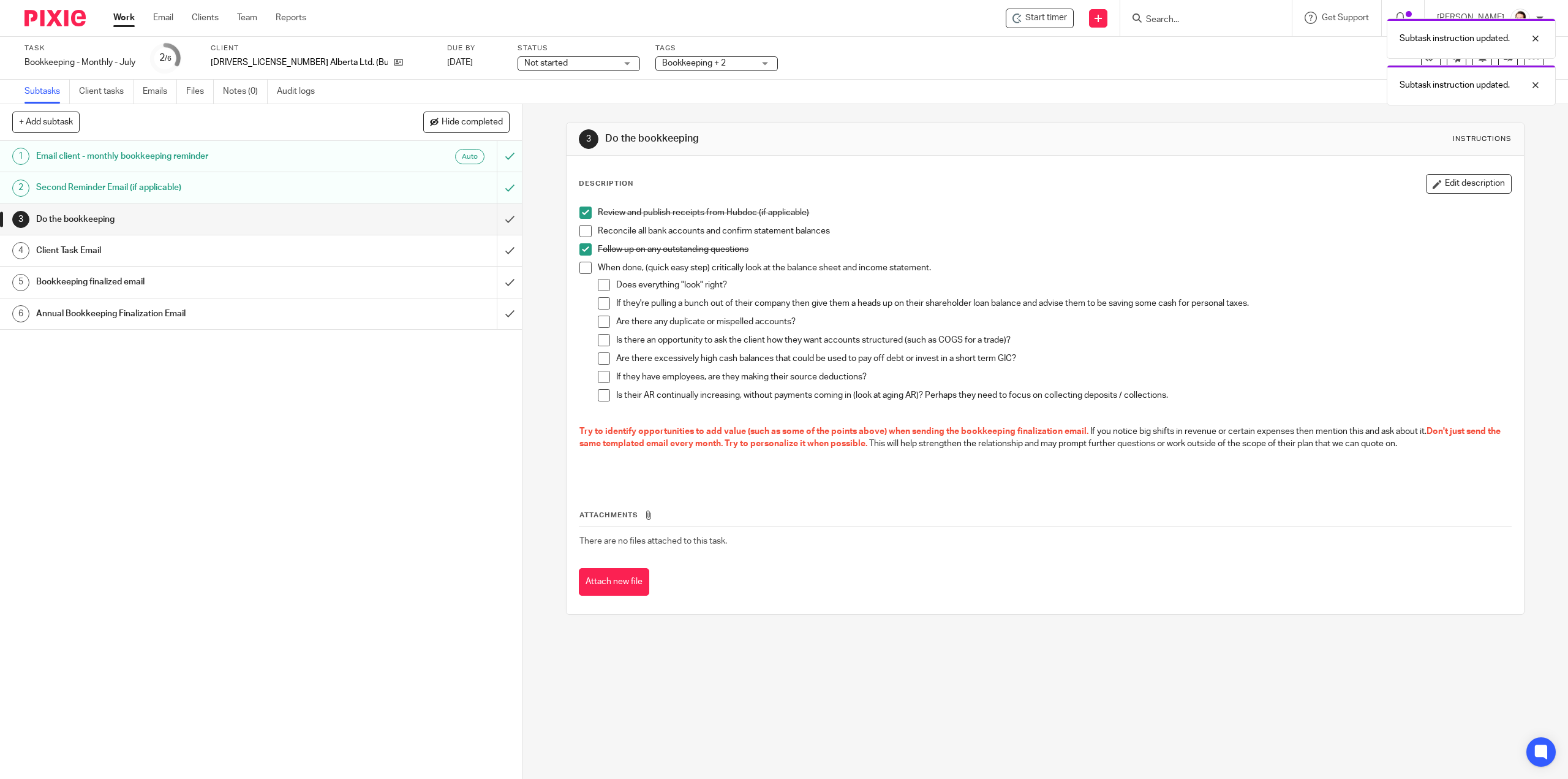
click at [1273, 86] on div "Subtask instruction updated. Subtask instruction updated." at bounding box center [1170, 59] width 772 height 93
click at [1533, 35] on div at bounding box center [1526, 38] width 33 height 15
click at [1537, 38] on div at bounding box center [1526, 38] width 33 height 15
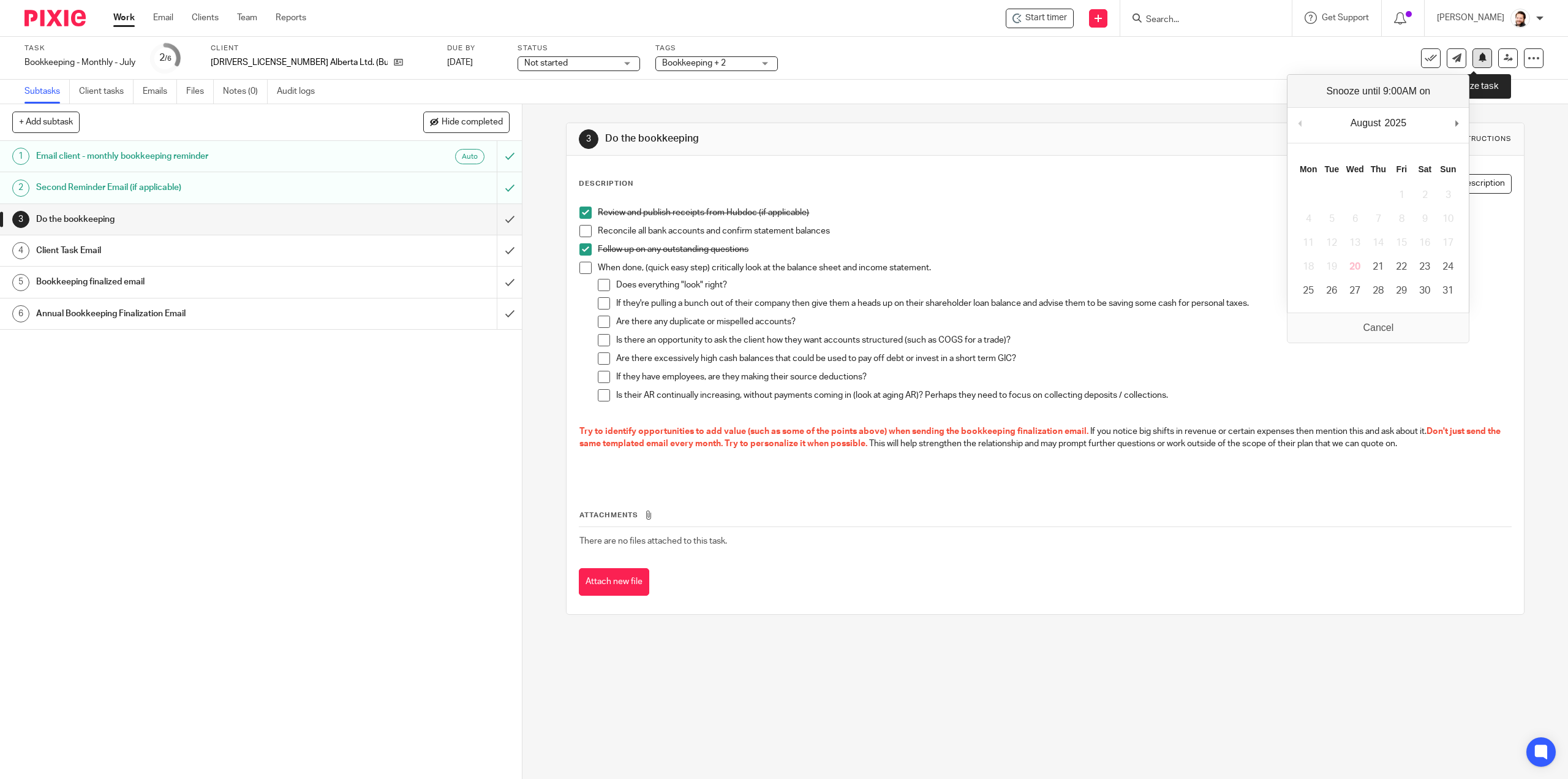
click at [1478, 58] on icon at bounding box center [1483, 57] width 9 height 9
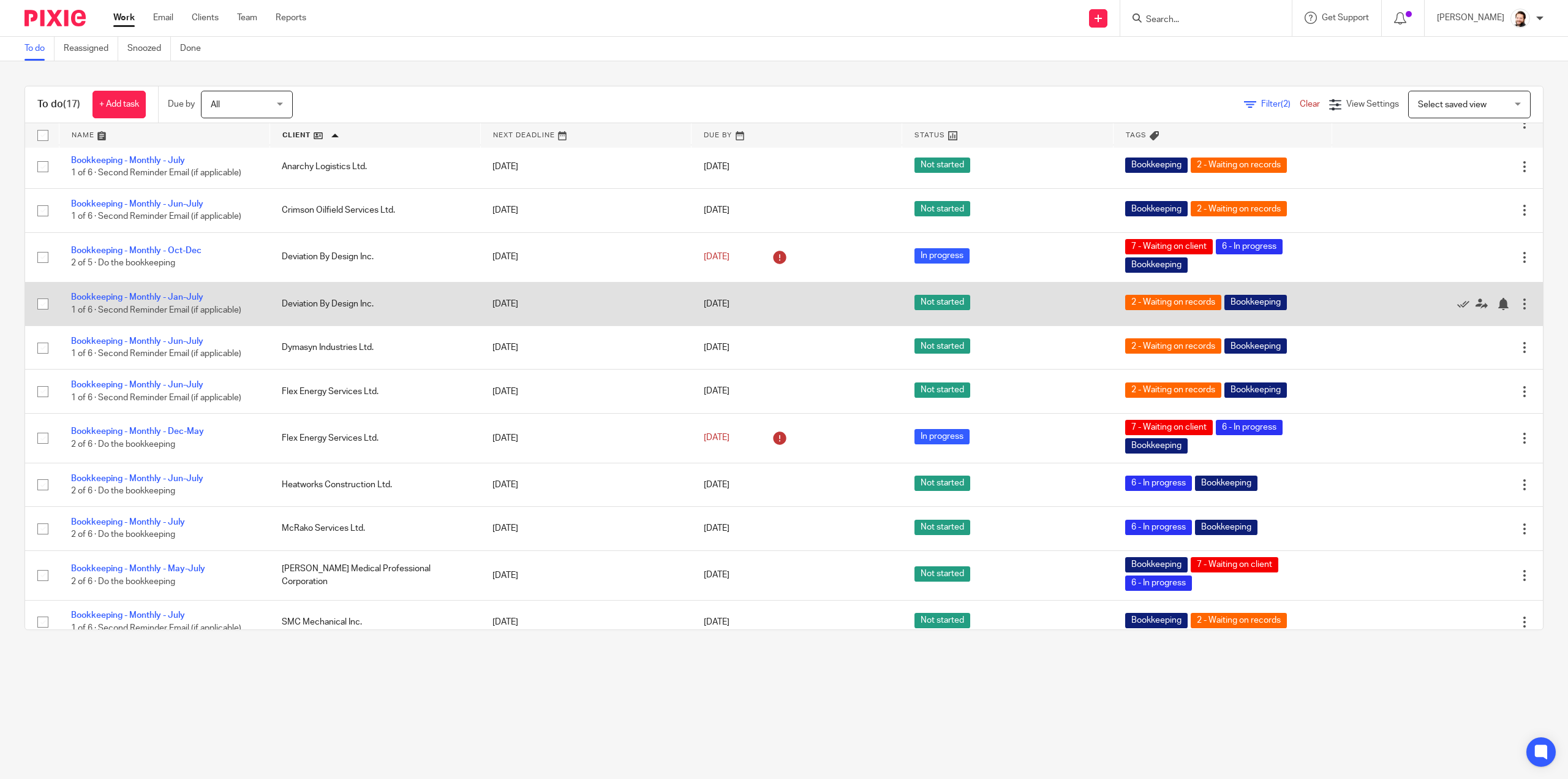
scroll to position [245, 0]
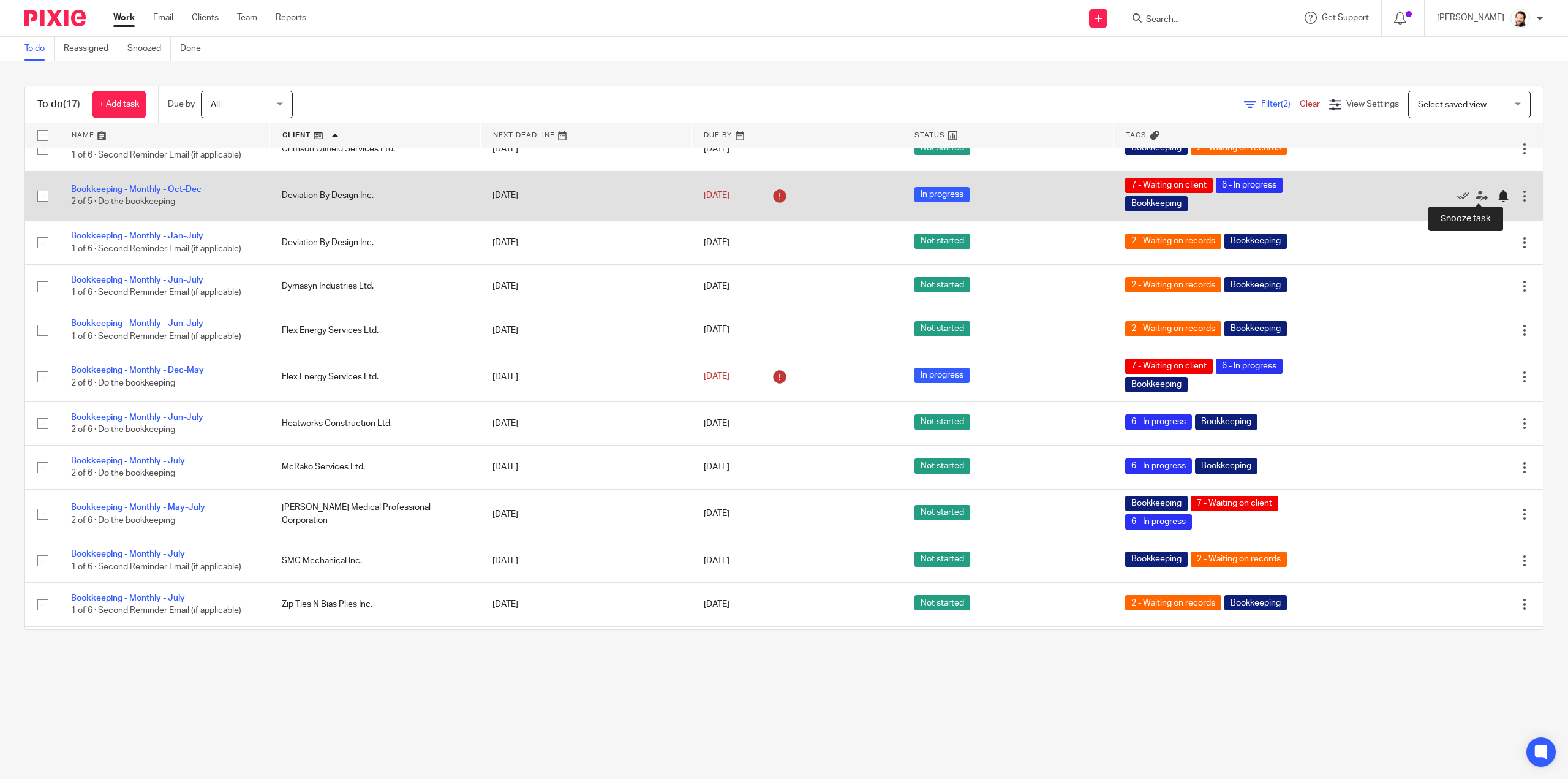
click at [1497, 191] on div at bounding box center [1503, 196] width 12 height 12
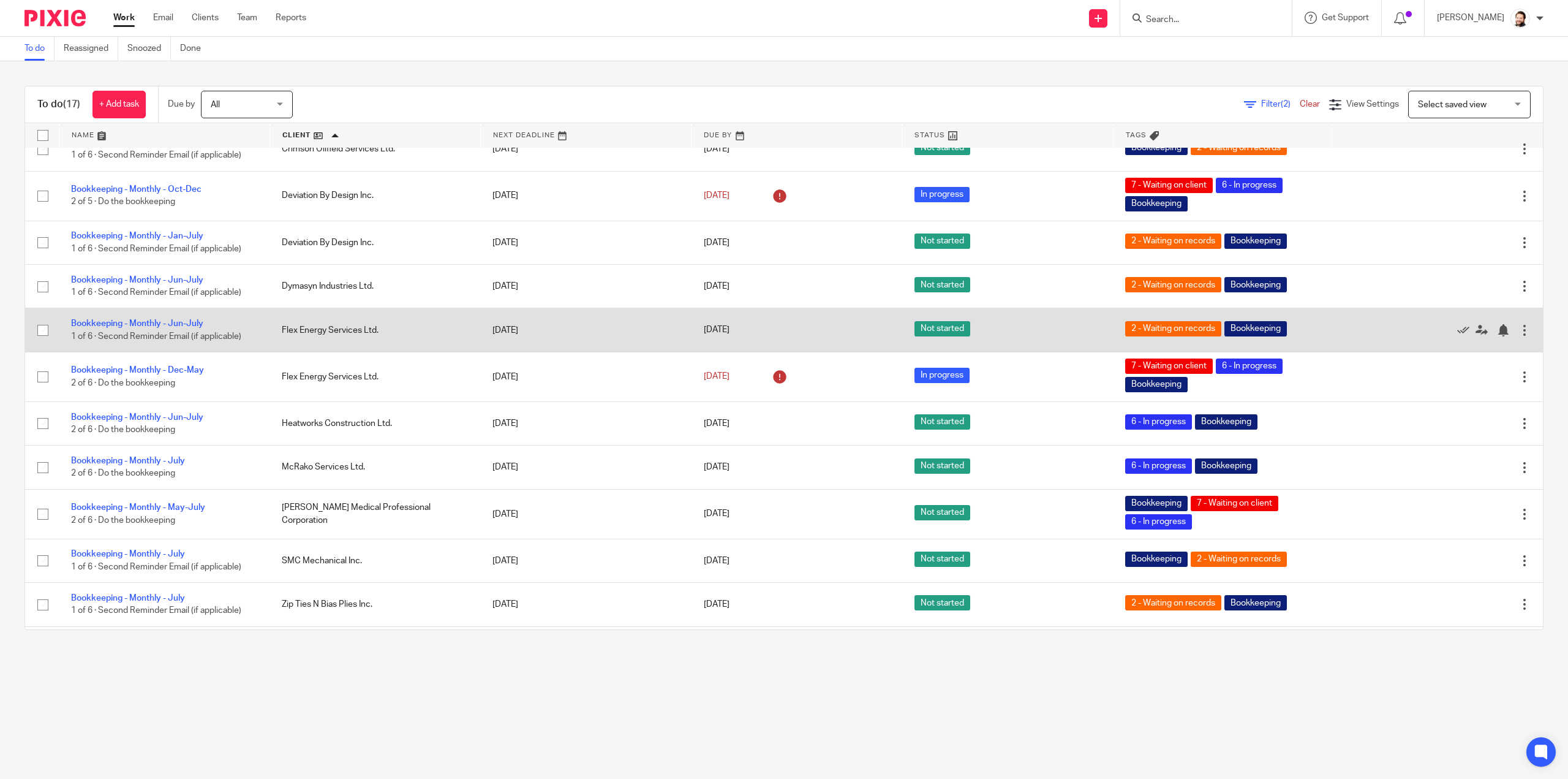
scroll to position [232, 0]
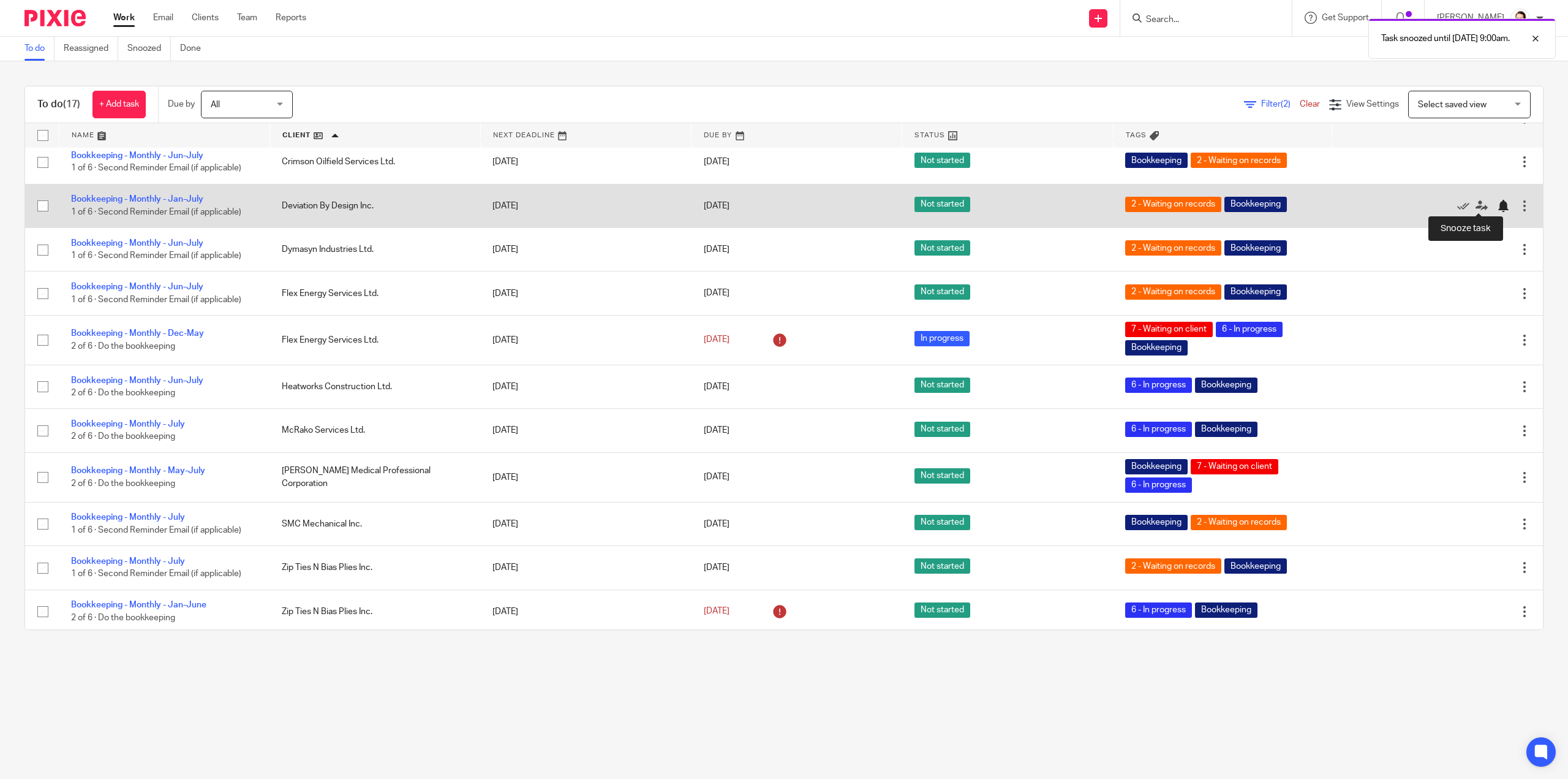
click at [1497, 203] on div at bounding box center [1503, 206] width 12 height 12
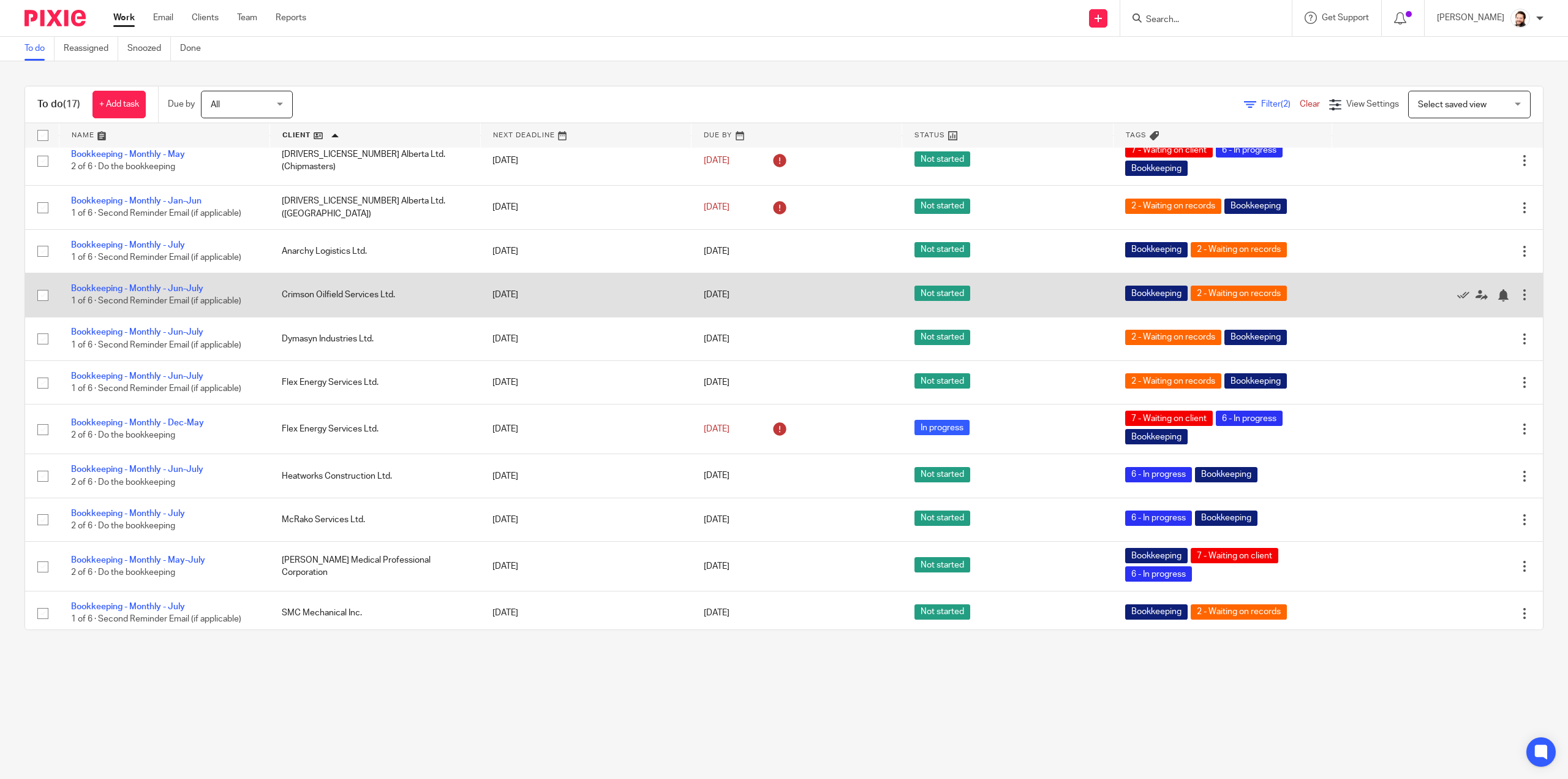
scroll to position [0, 0]
